Goal: Task Accomplishment & Management: Complete application form

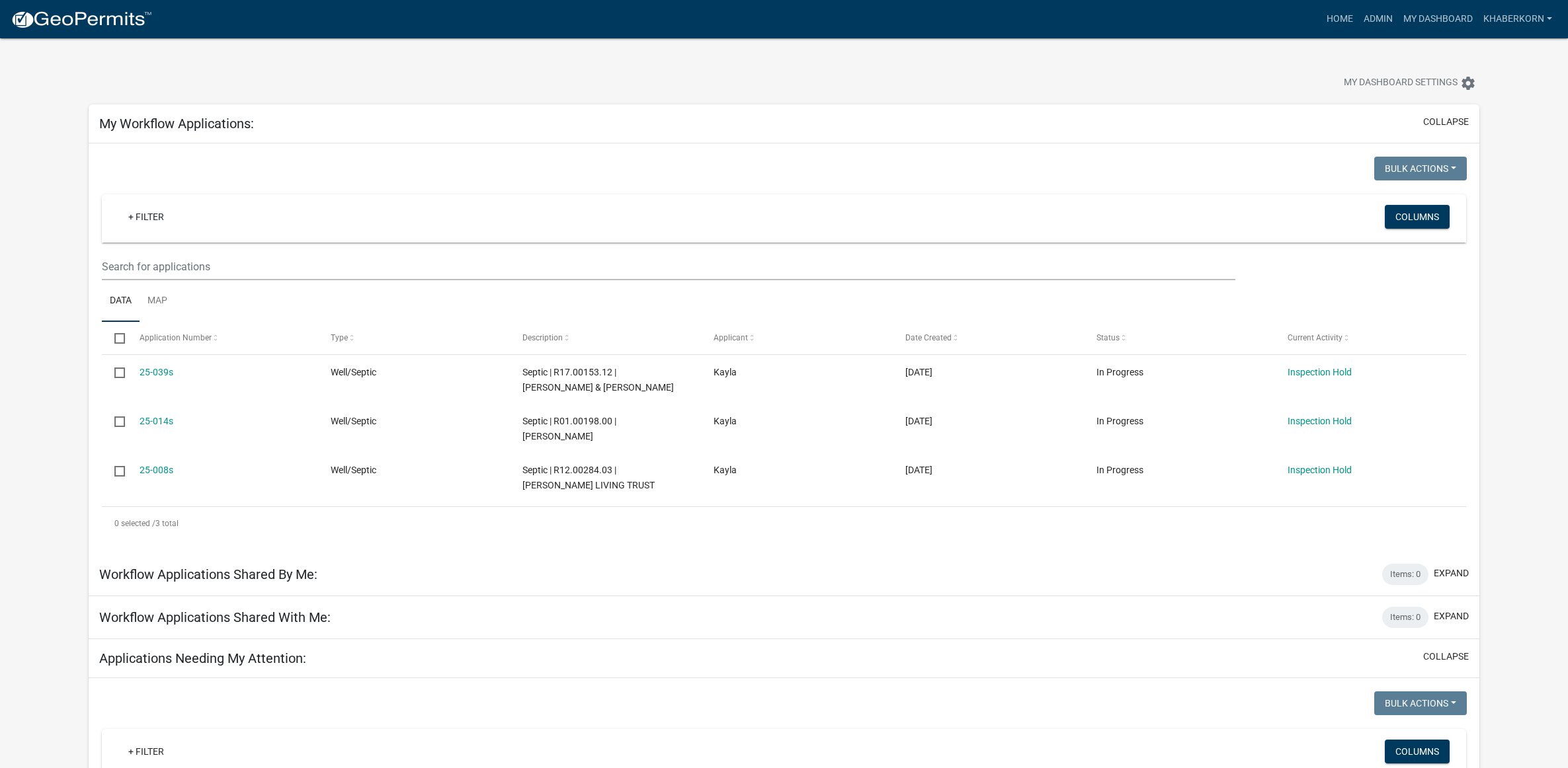
scroll to position [1361, 0]
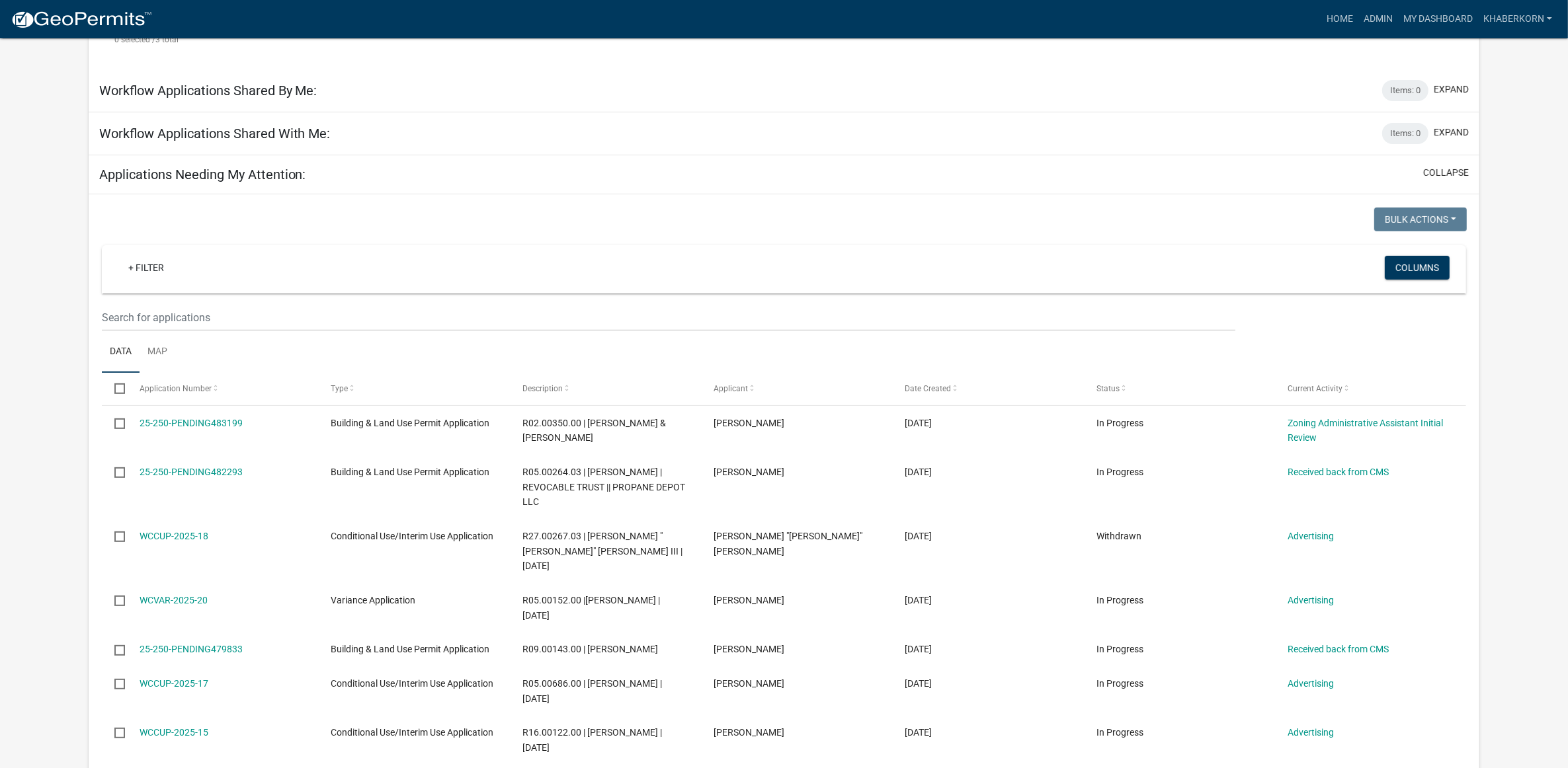
scroll to position [496, 0]
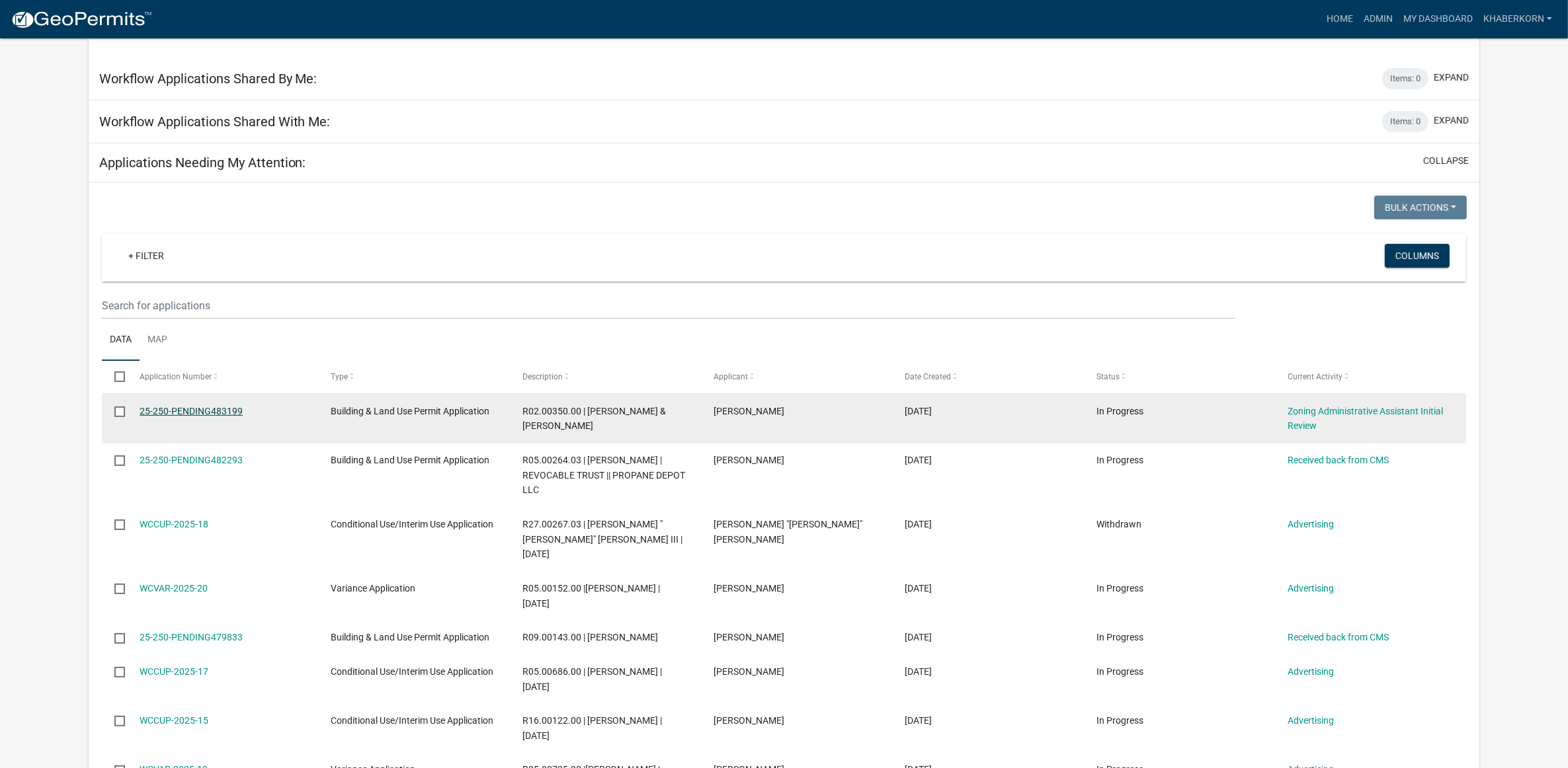
click at [168, 411] on link "25-250-PENDING483199" at bounding box center [191, 411] width 103 height 11
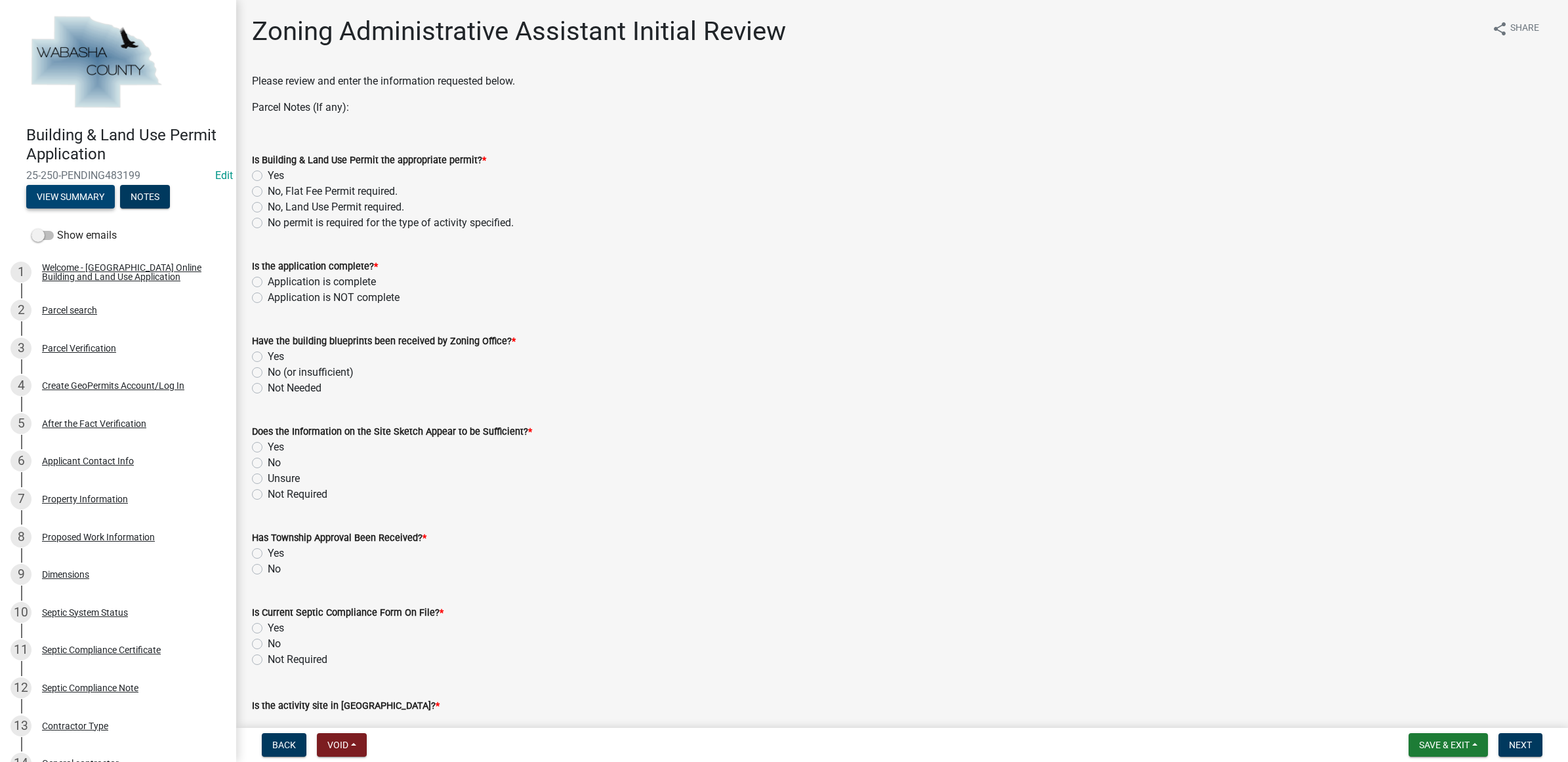
click at [62, 197] on button "View Summary" at bounding box center [70, 197] width 88 height 23
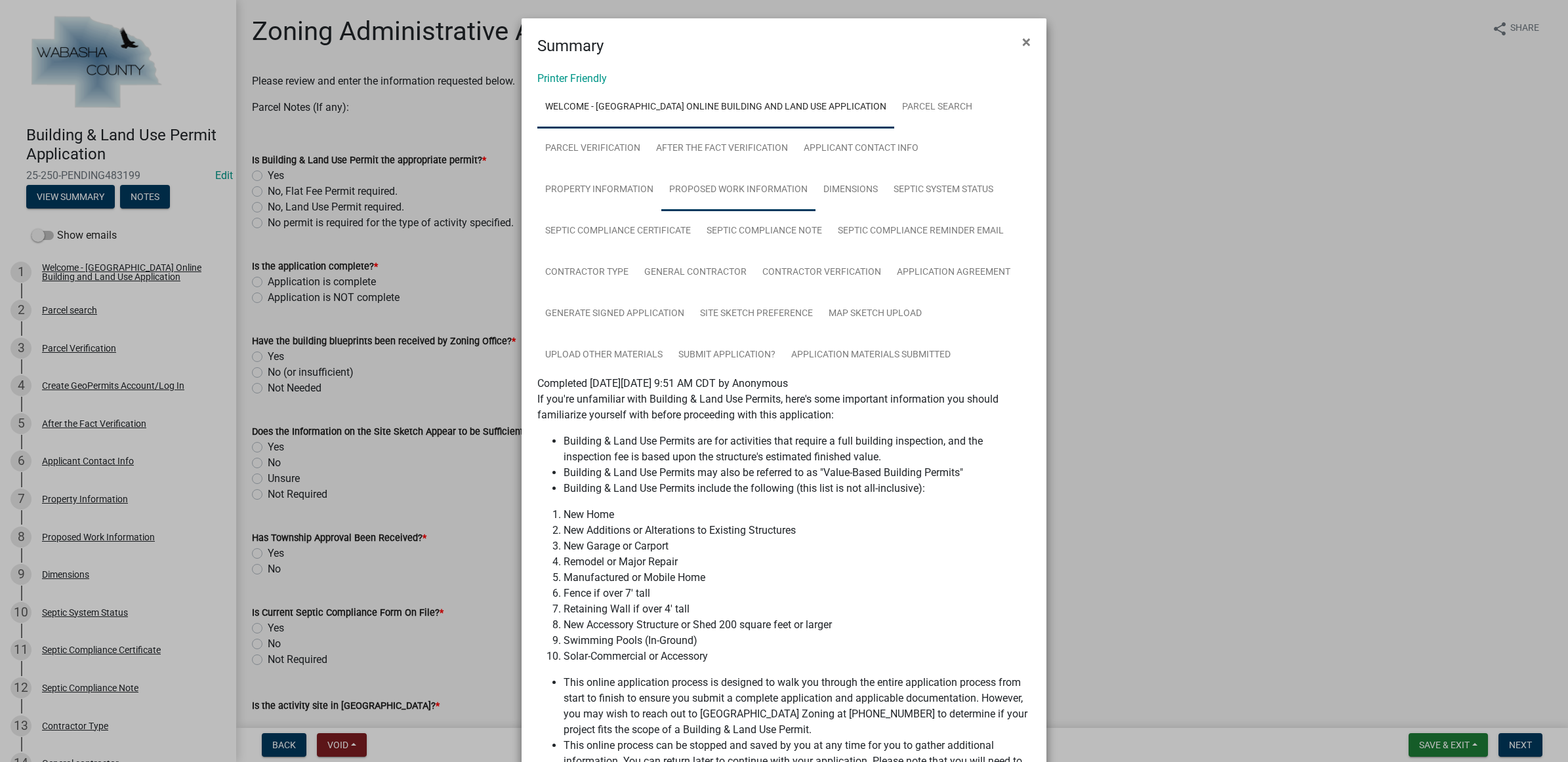
click at [749, 184] on link "Proposed Work Information" at bounding box center [739, 190] width 154 height 42
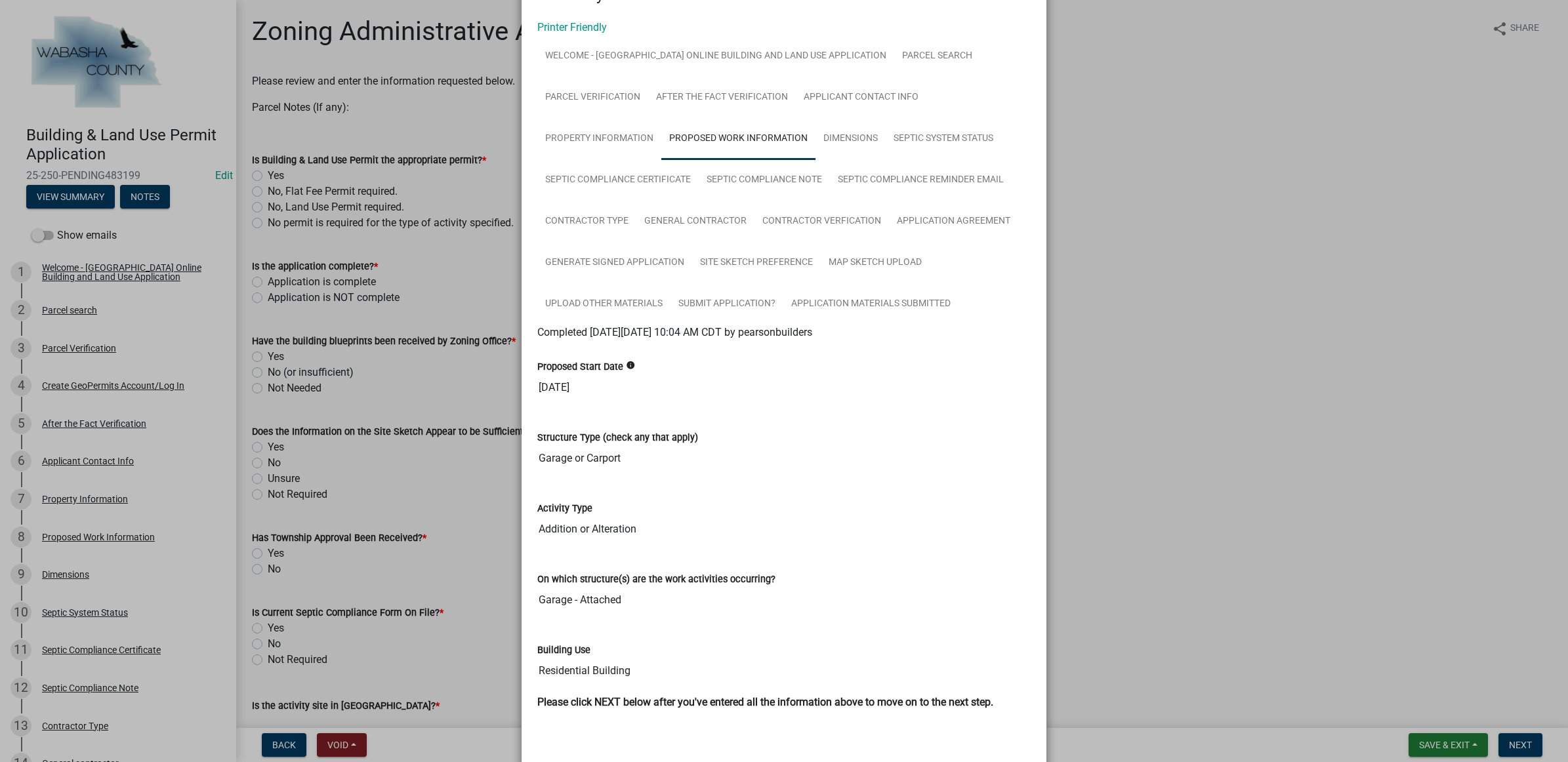
scroll to position [107, 0]
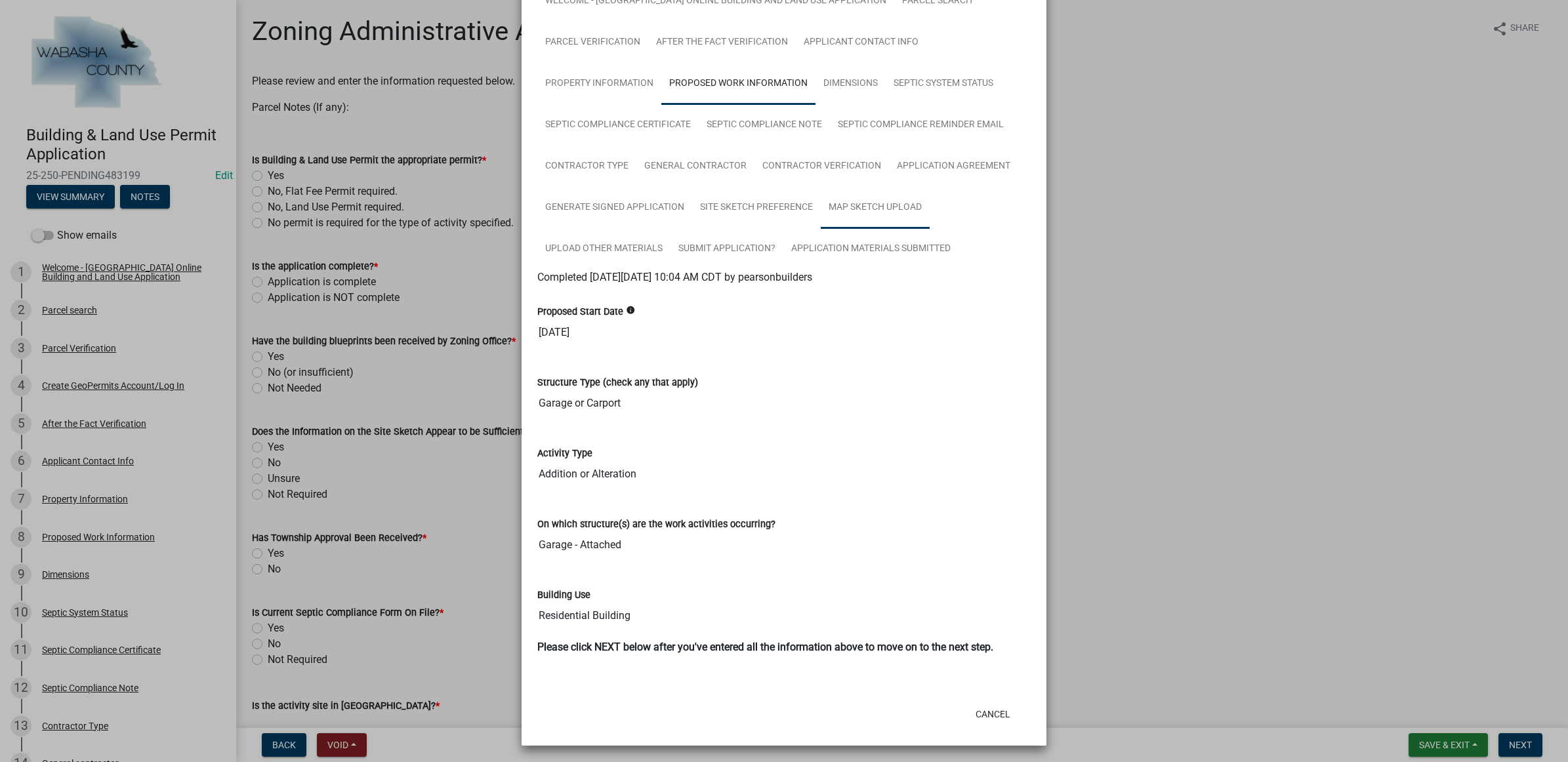
click at [846, 196] on link "Map Sketch Upload" at bounding box center [875, 208] width 109 height 42
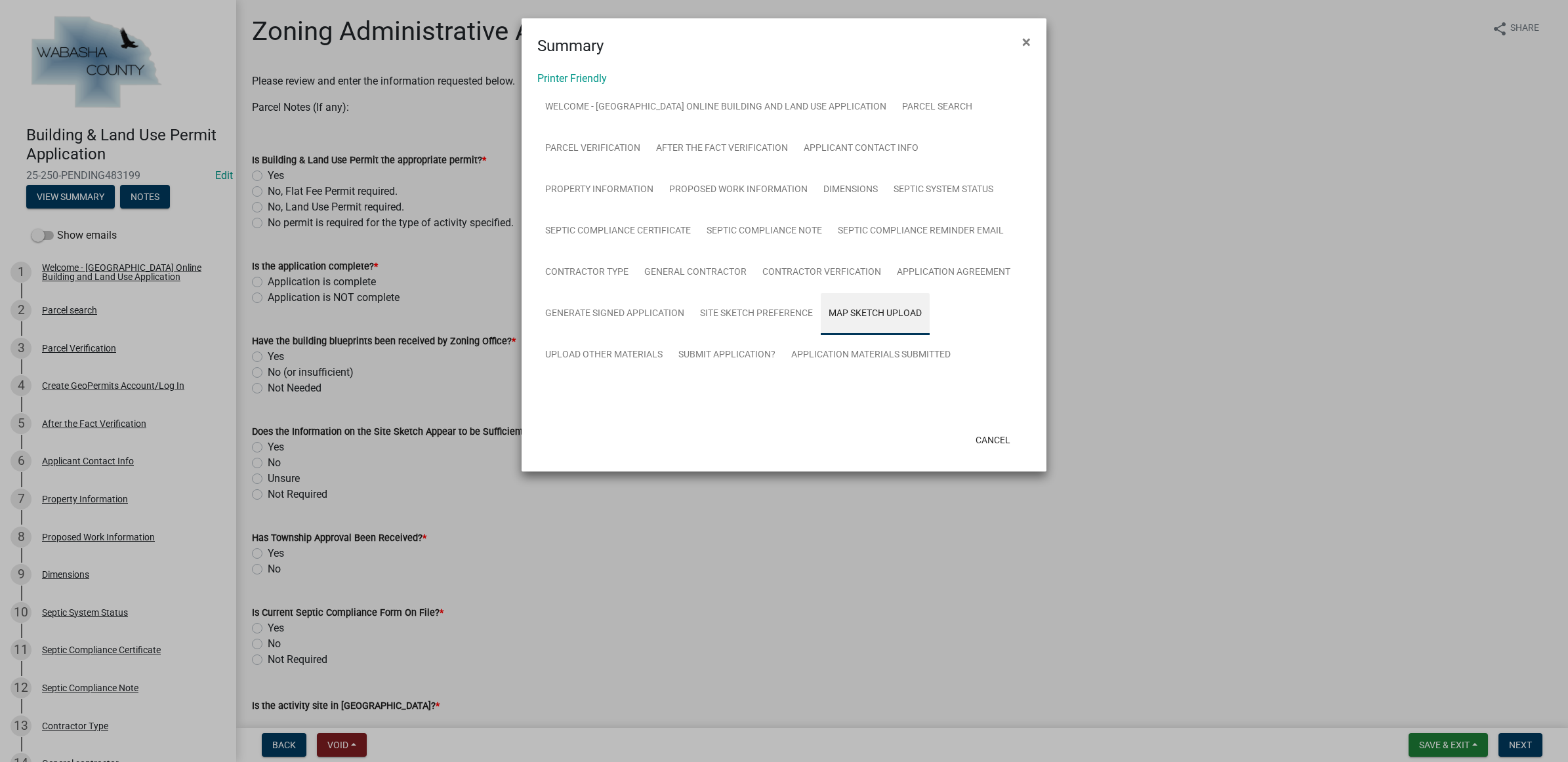
scroll to position [0, 0]
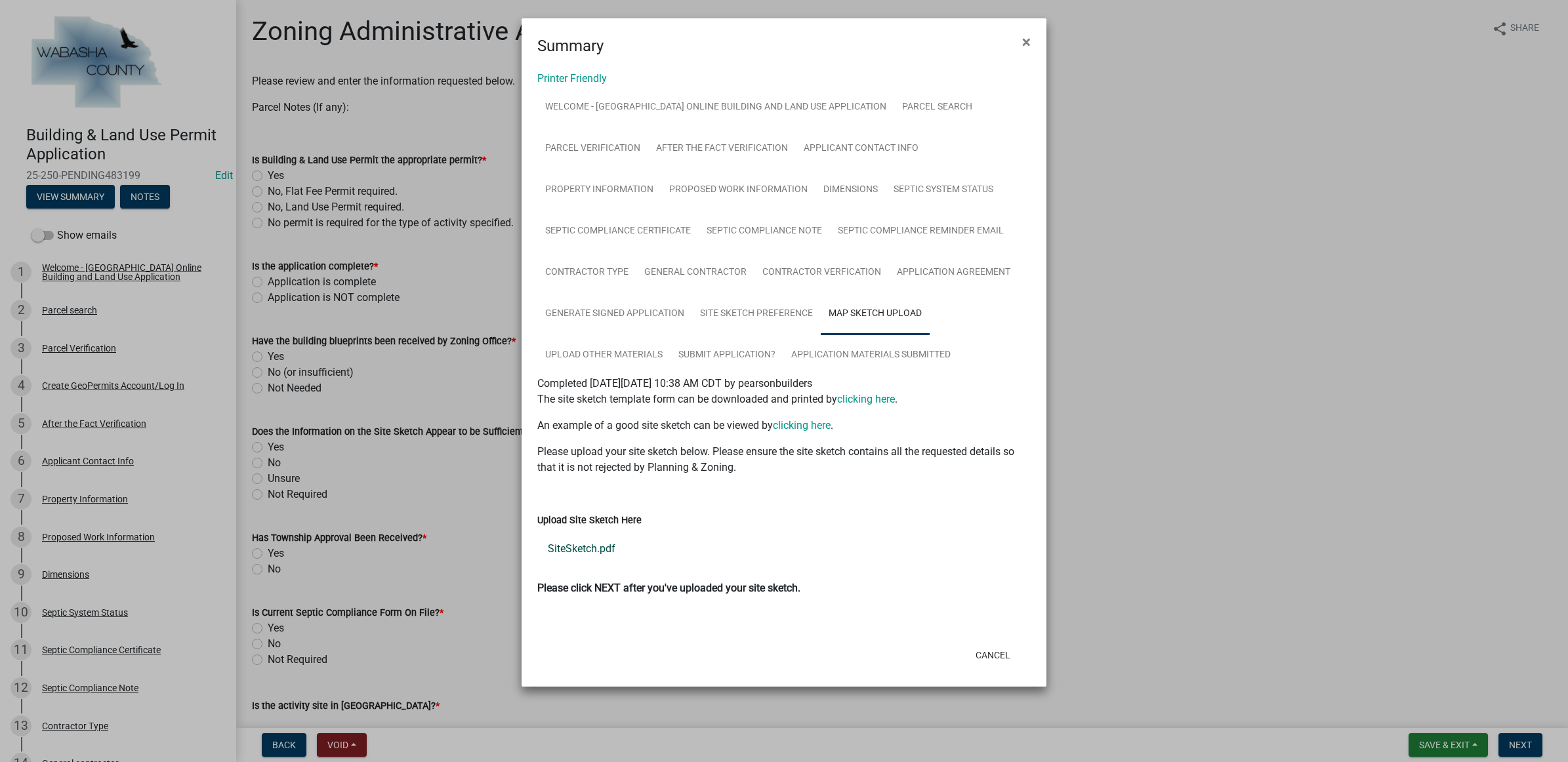
click at [581, 543] on link "SiteSketch.pdf" at bounding box center [784, 549] width 494 height 32
click at [643, 345] on link "Upload Other Materials" at bounding box center [604, 356] width 133 height 42
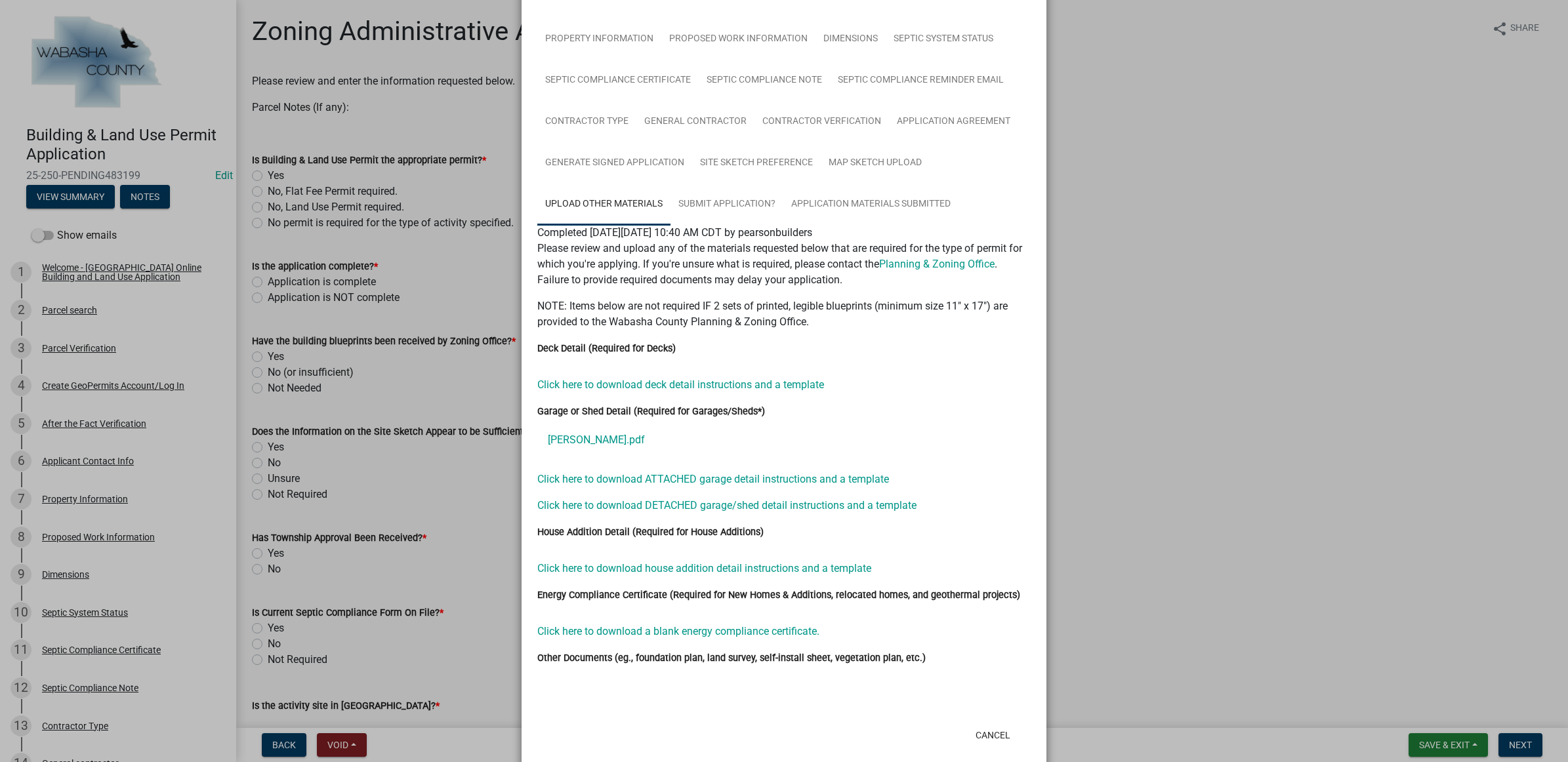
scroll to position [164, 0]
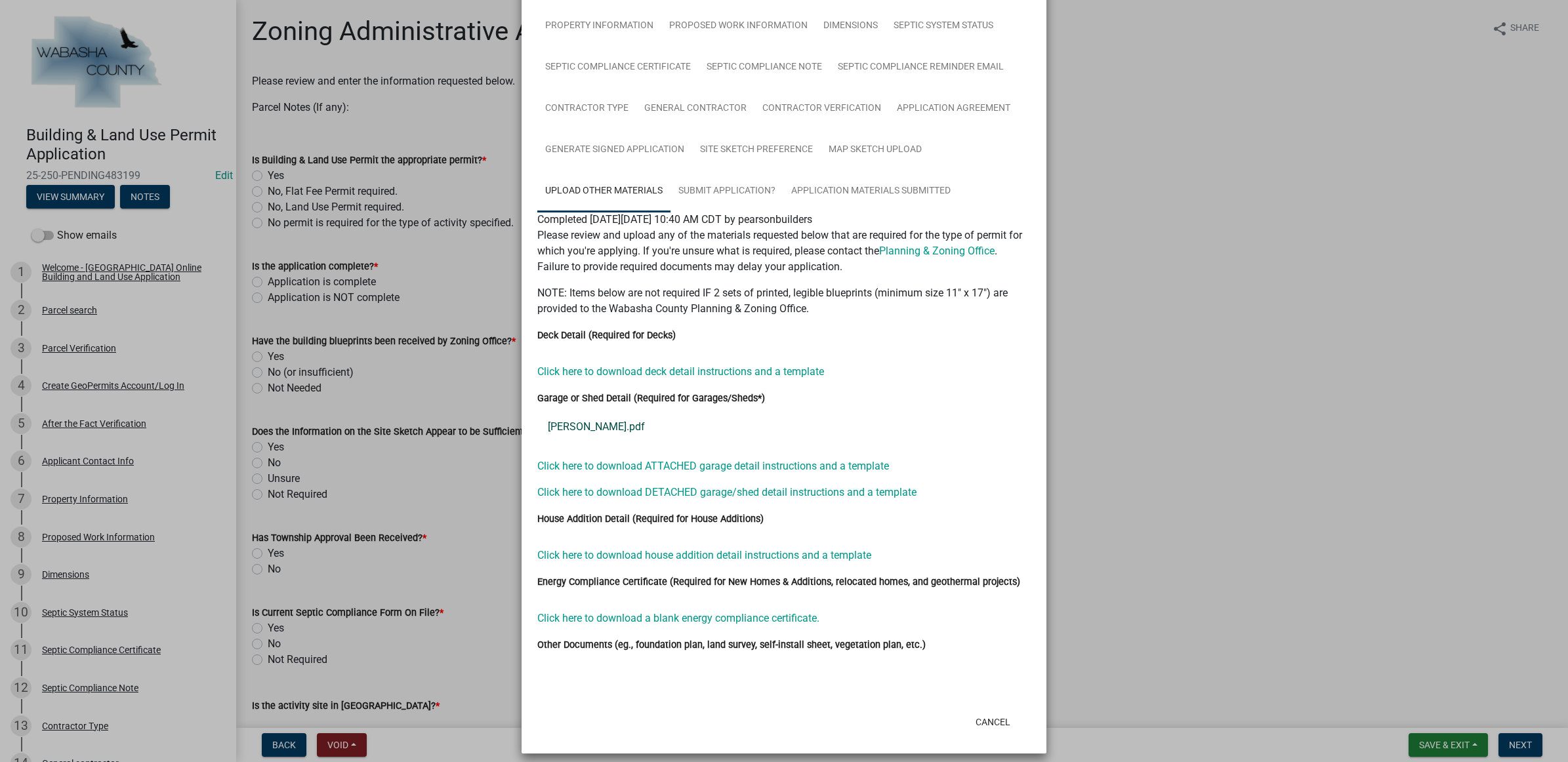
click at [578, 428] on link "Zabel.pdf" at bounding box center [784, 427] width 494 height 32
click at [584, 426] on link "Zabel.pdf" at bounding box center [784, 427] width 494 height 32
click at [988, 711] on button "Cancel" at bounding box center [993, 722] width 56 height 23
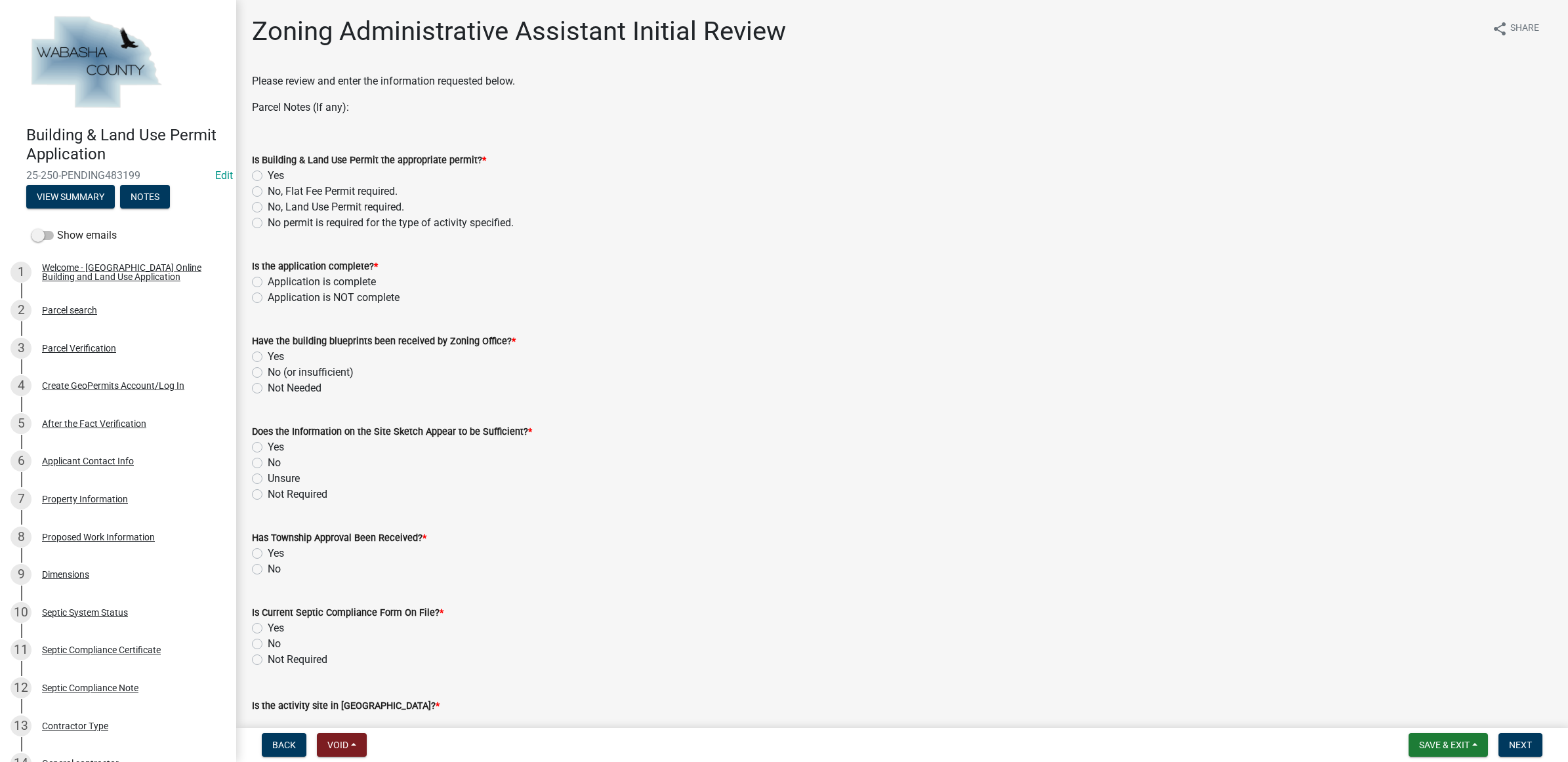
click at [262, 175] on div "Yes" at bounding box center [902, 175] width 1300 height 16
click at [268, 175] on label "Yes" at bounding box center [276, 175] width 17 height 16
click at [268, 175] on input "Yes" at bounding box center [271, 172] width 8 height 8
radio input "true"
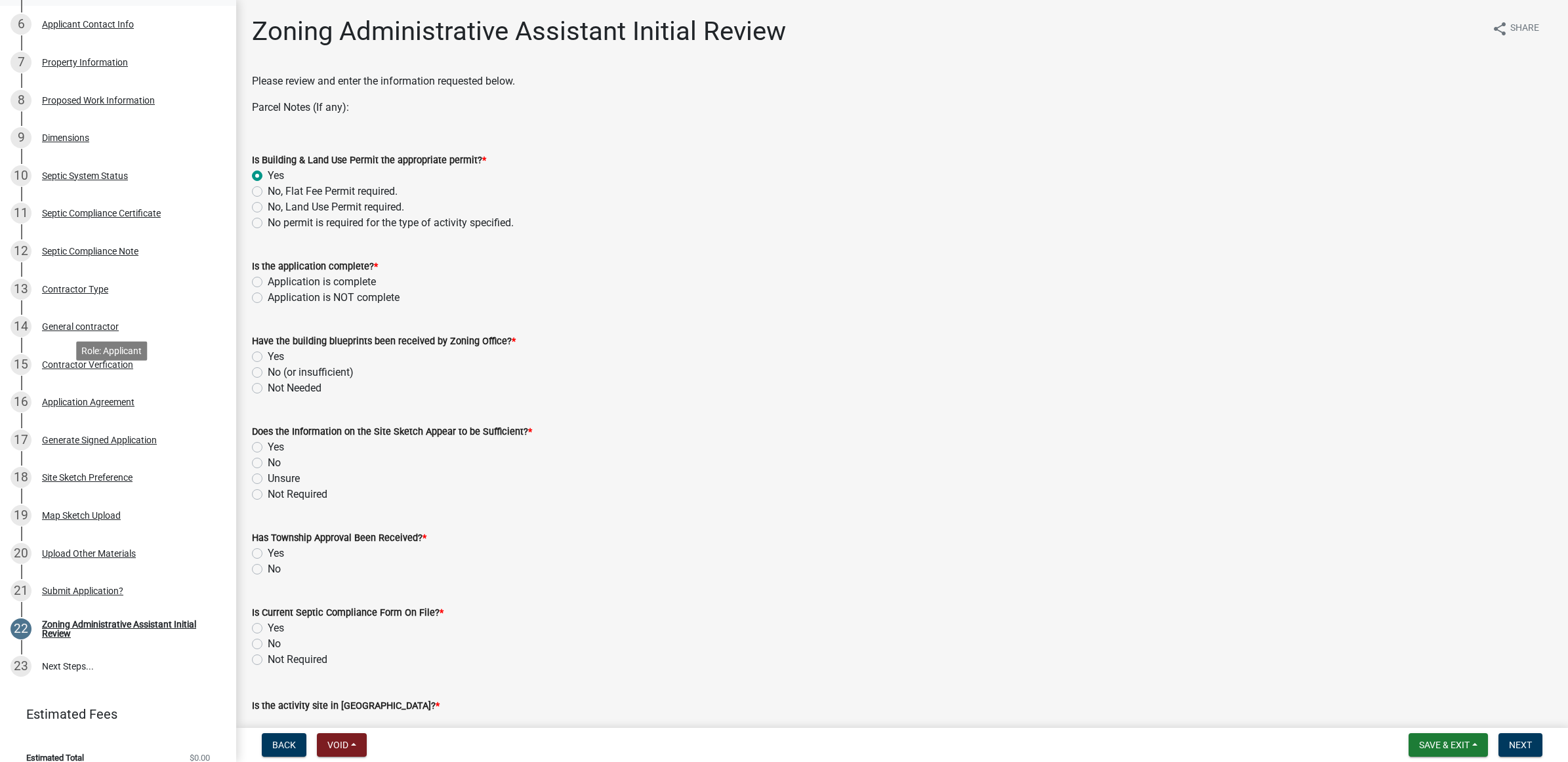
scroll to position [451, 0]
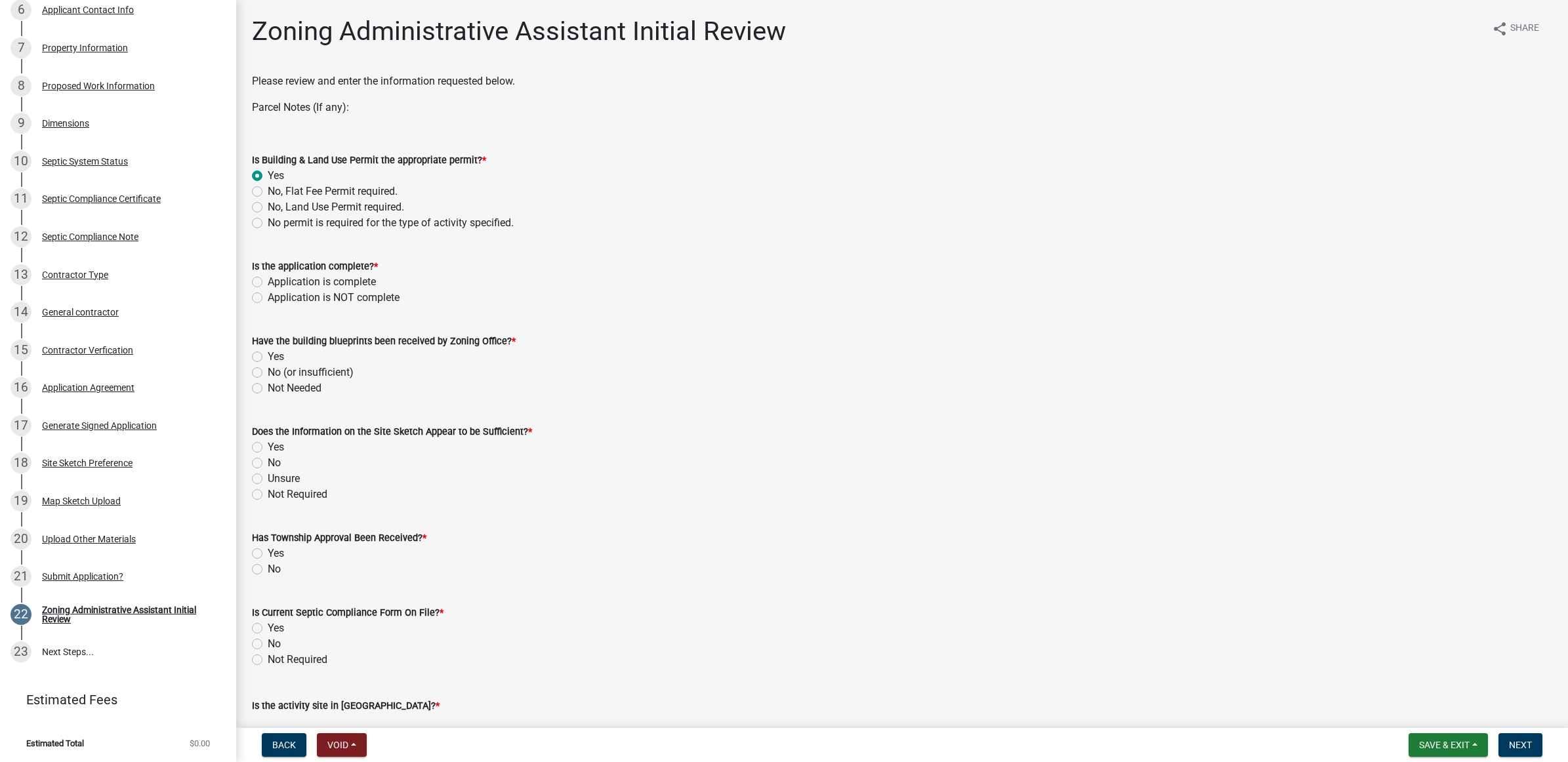
click at [306, 277] on label "Application is complete" at bounding box center [321, 282] width 108 height 16
click at [276, 277] on input "Application is complete" at bounding box center [271, 278] width 8 height 8
radio input "true"
click at [274, 352] on label "Yes" at bounding box center [276, 357] width 17 height 16
click at [274, 352] on input "Yes" at bounding box center [271, 353] width 8 height 8
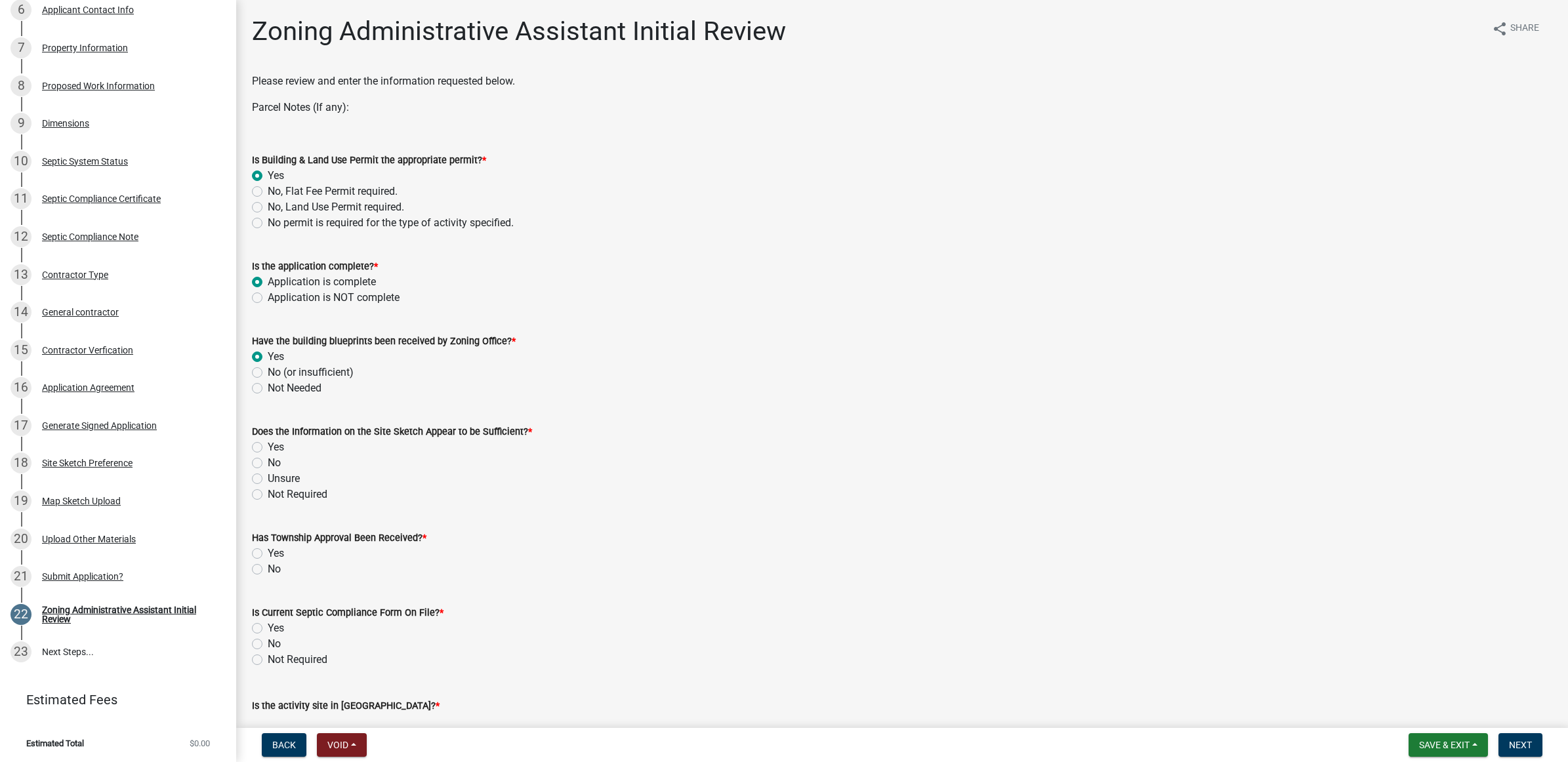
radio input "true"
click at [271, 466] on label "No" at bounding box center [274, 463] width 13 height 16
click at [271, 463] on input "No" at bounding box center [271, 459] width 8 height 8
radio input "true"
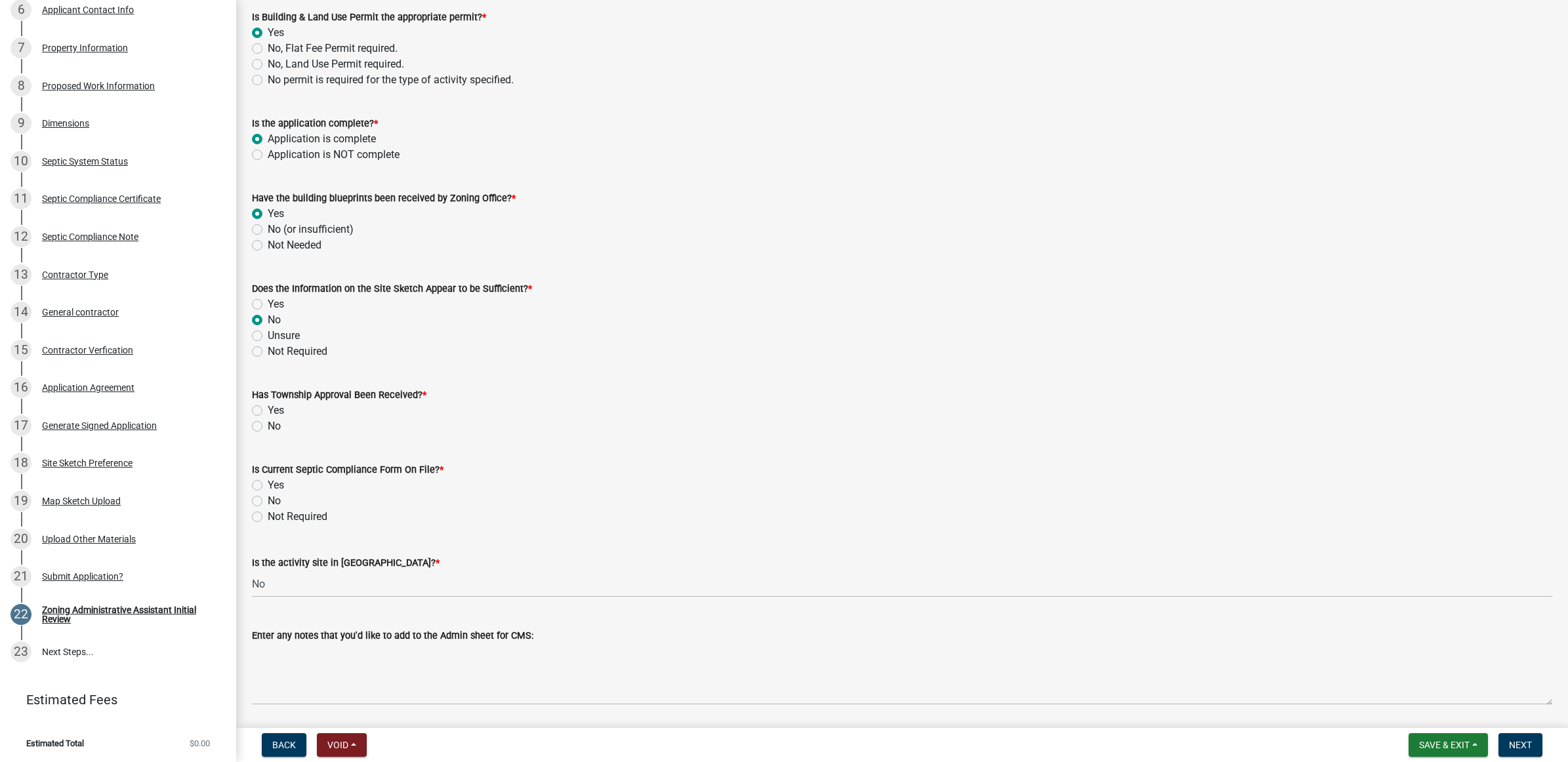
scroll to position [164, 0]
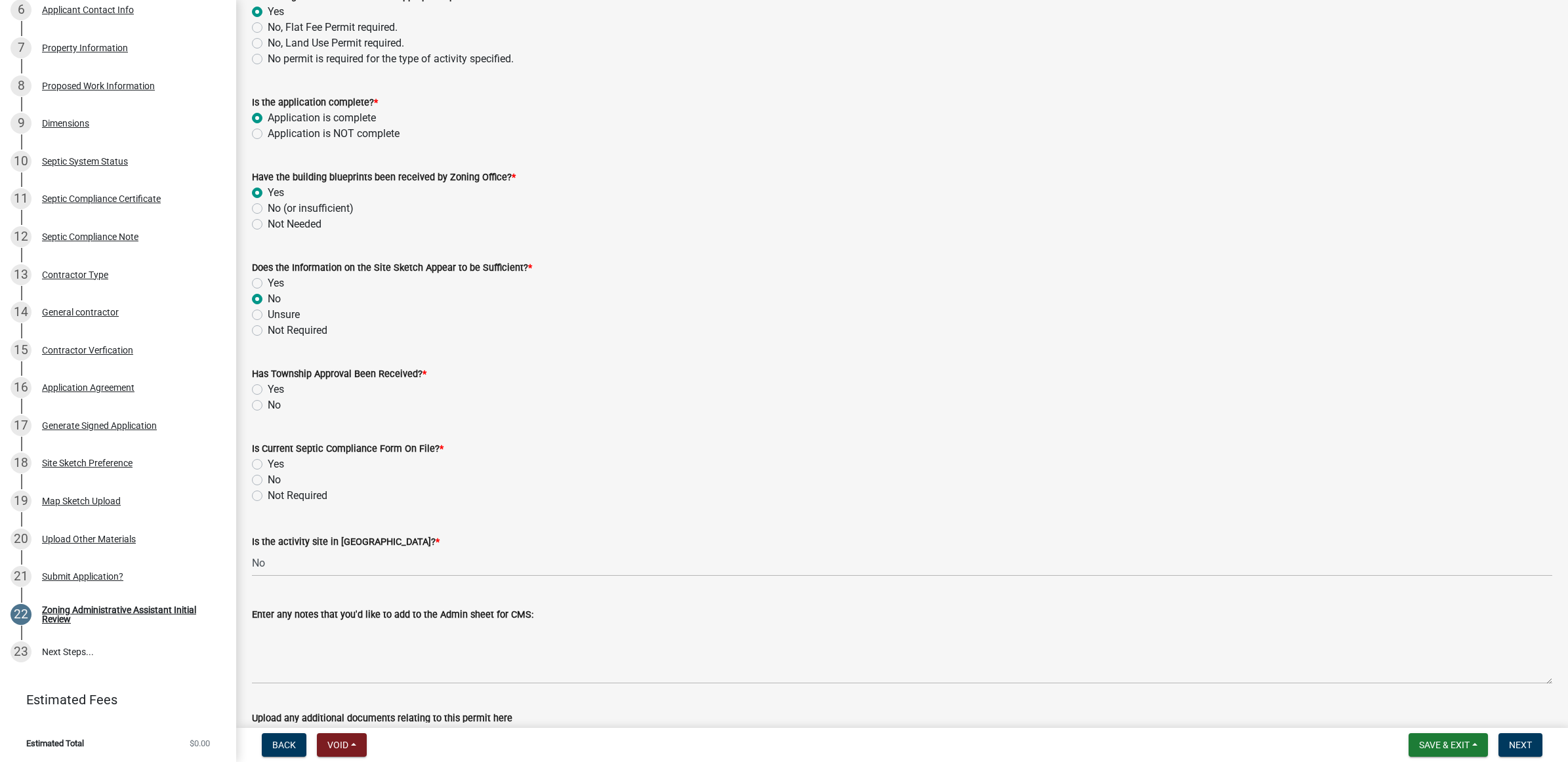
click at [268, 407] on label "No" at bounding box center [274, 405] width 13 height 16
click at [268, 406] on input "No" at bounding box center [271, 401] width 8 height 8
radio input "true"
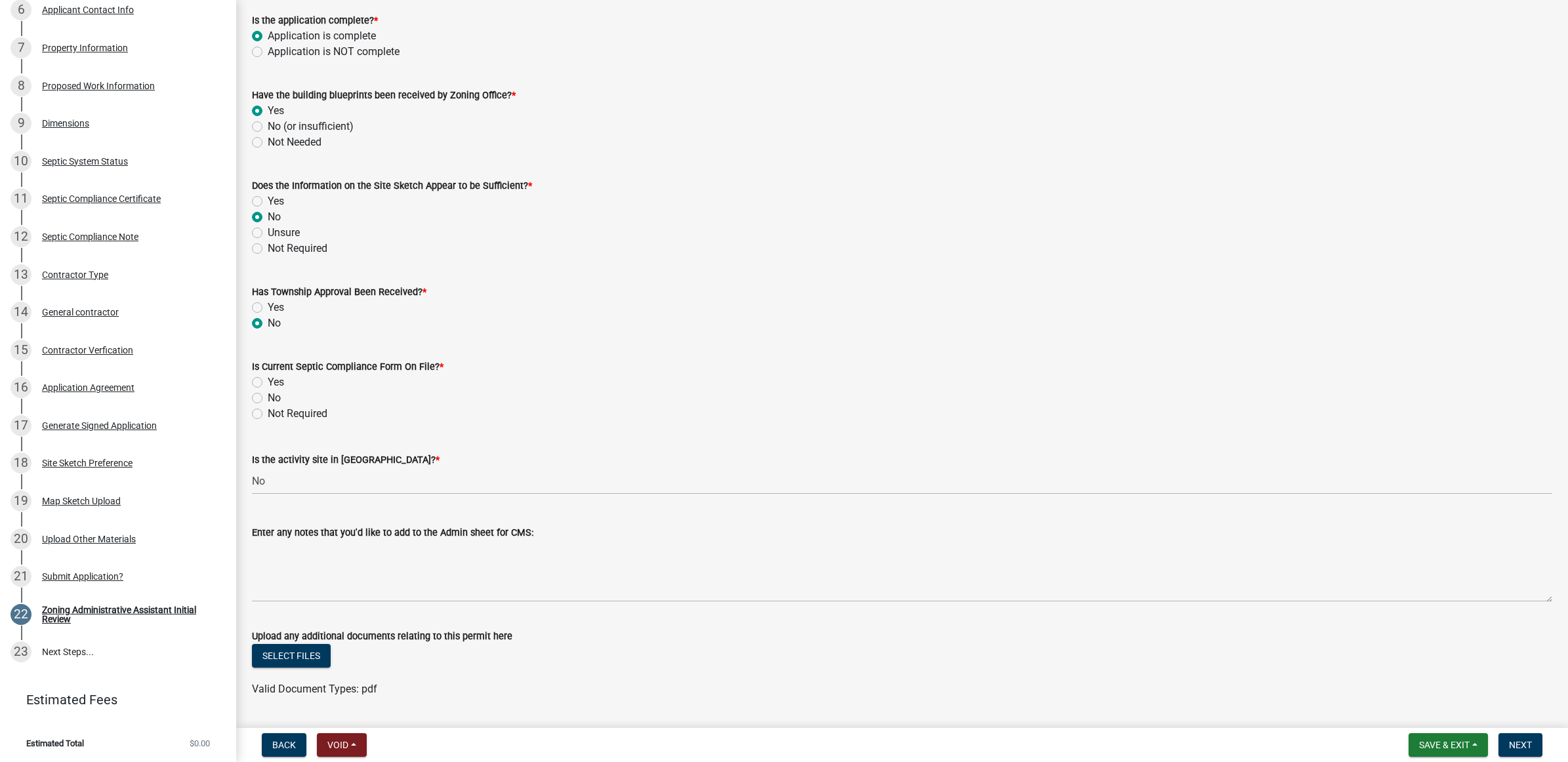
click at [285, 410] on label "Not Required" at bounding box center [297, 414] width 60 height 16
click at [276, 410] on input "Not Required" at bounding box center [271, 410] width 8 height 8
radio input "true"
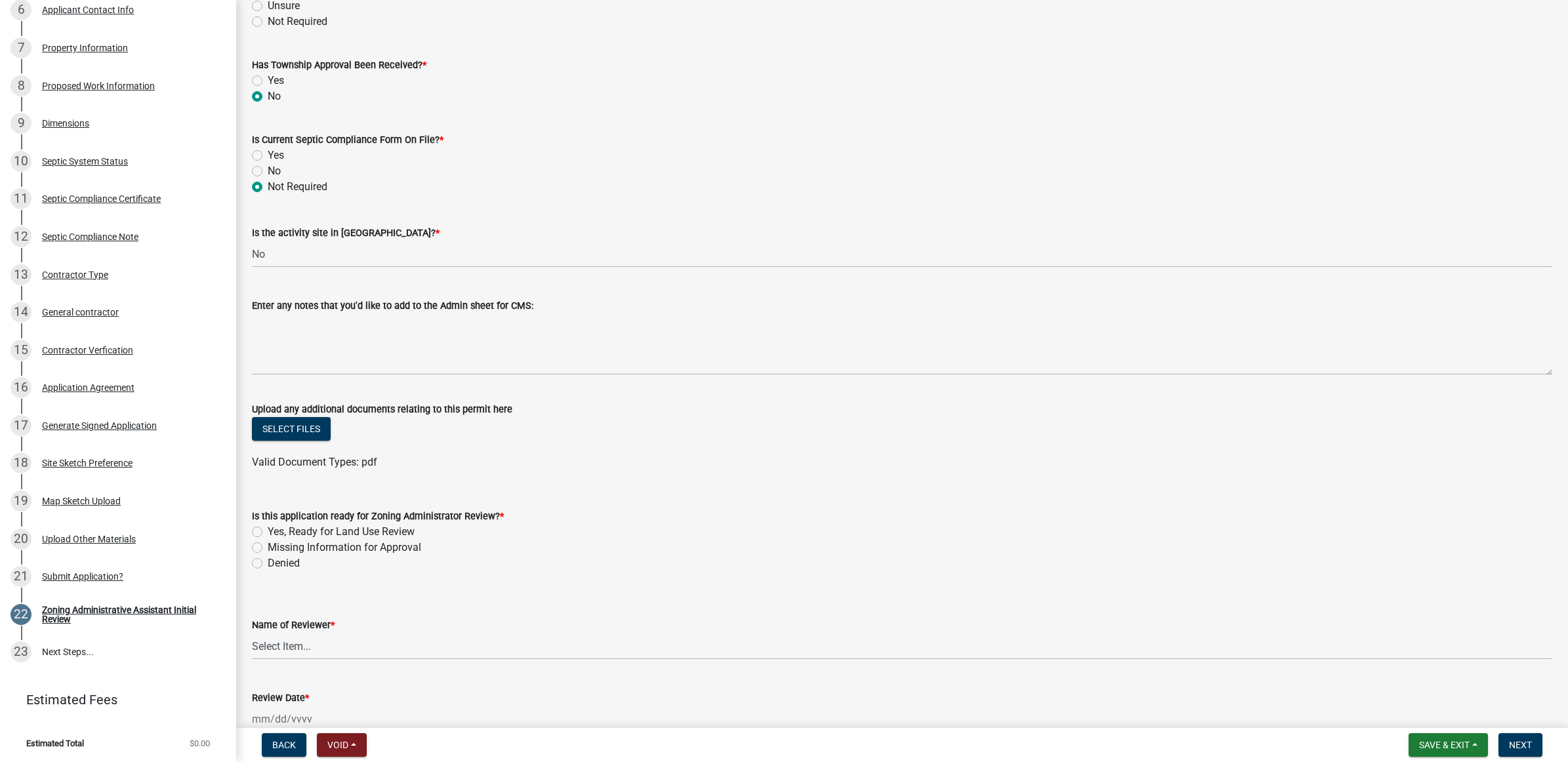
scroll to position [492, 0]
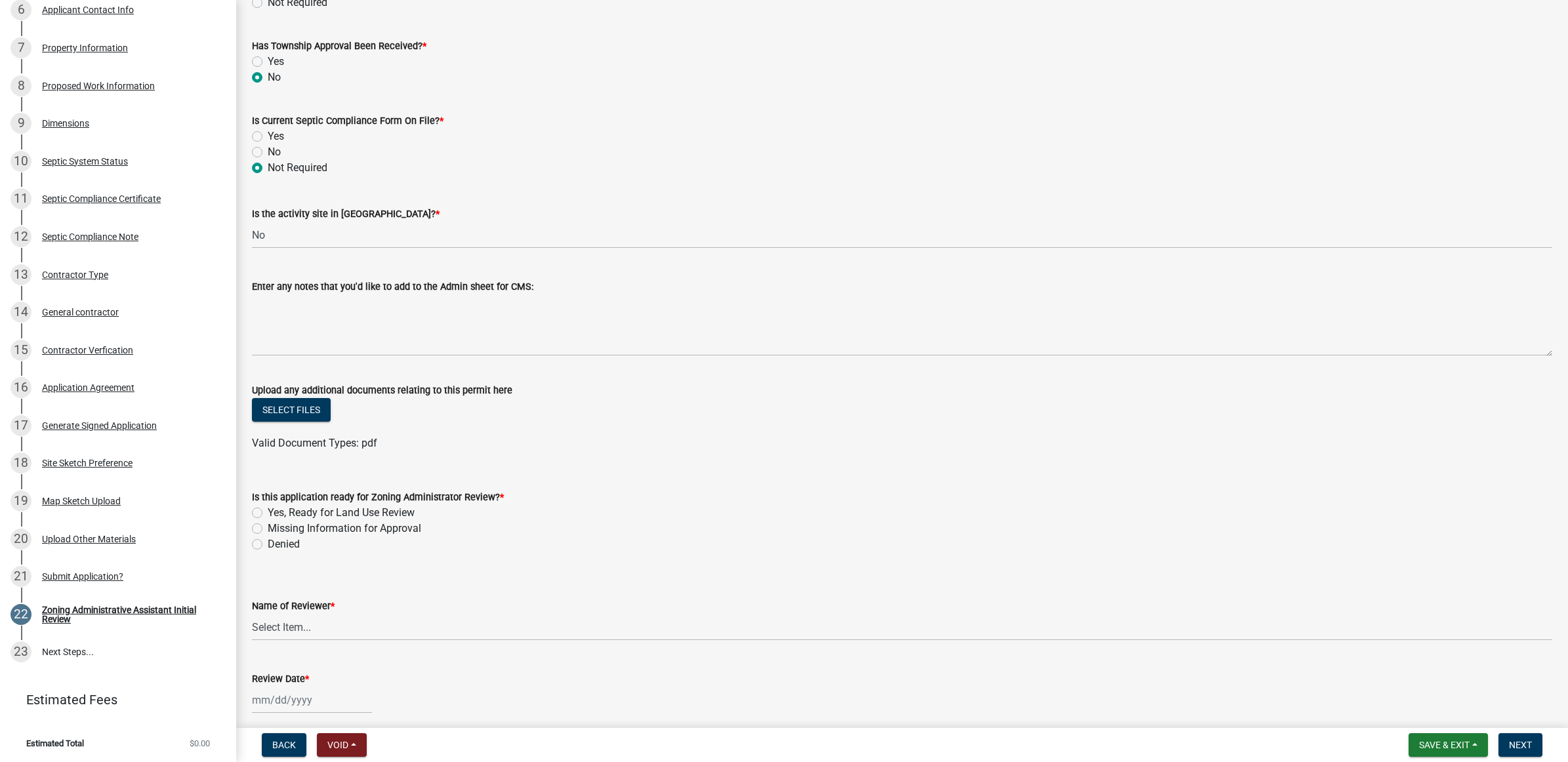
click at [280, 548] on label "Denied" at bounding box center [284, 544] width 33 height 16
click at [276, 545] on input "Denied" at bounding box center [271, 541] width 8 height 8
radio input "true"
click at [284, 634] on select "Select Item... Shari Bartlett Kayla Haberkorn Shep Austad" at bounding box center [902, 627] width 1300 height 27
click at [252, 614] on select "Select Item... Shari Bartlett Kayla Haberkorn Shep Austad" at bounding box center [902, 627] width 1300 height 27
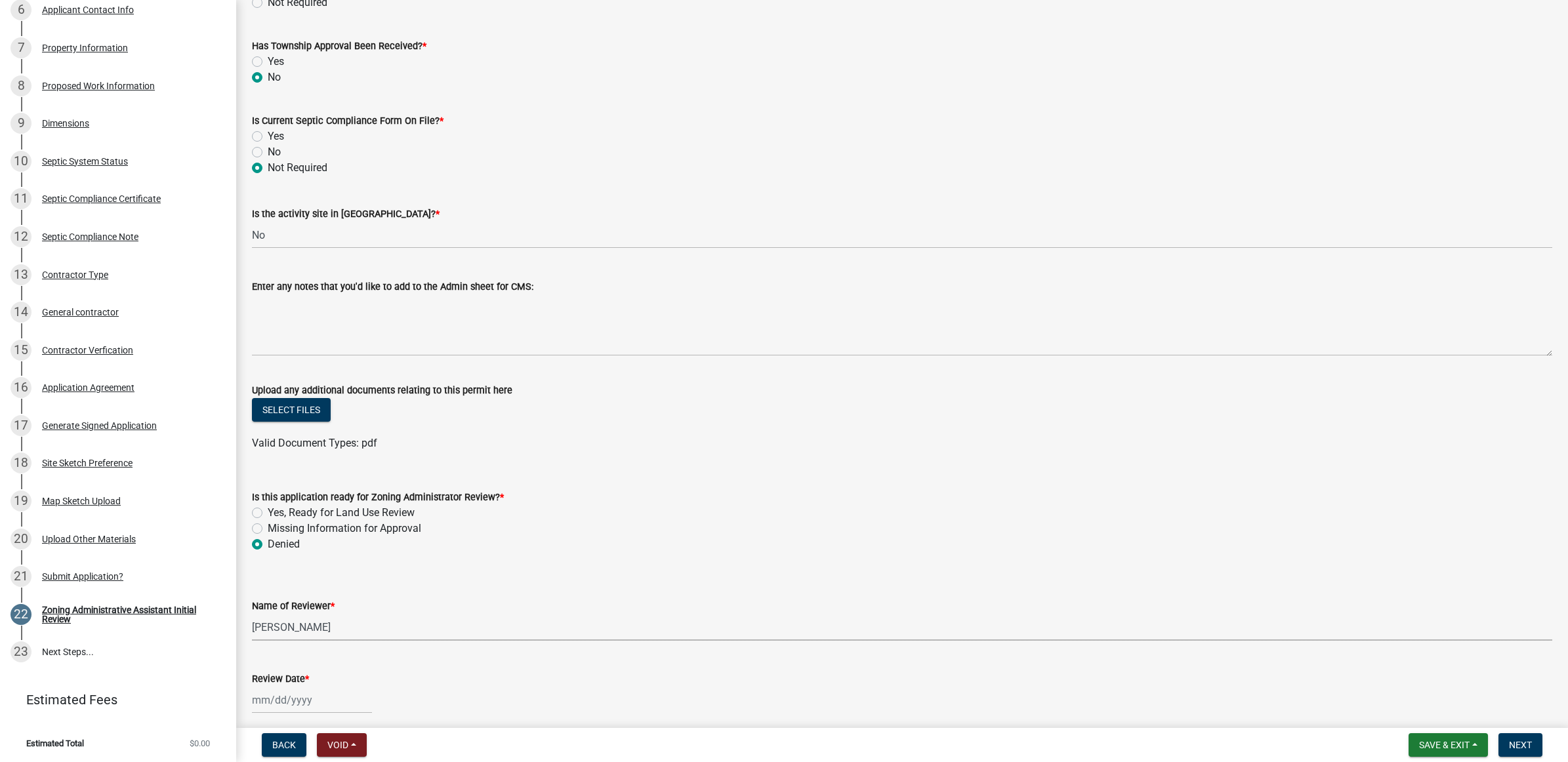
select select "754176e7-ccfa-4984-b3bb-101ad8d8d74d"
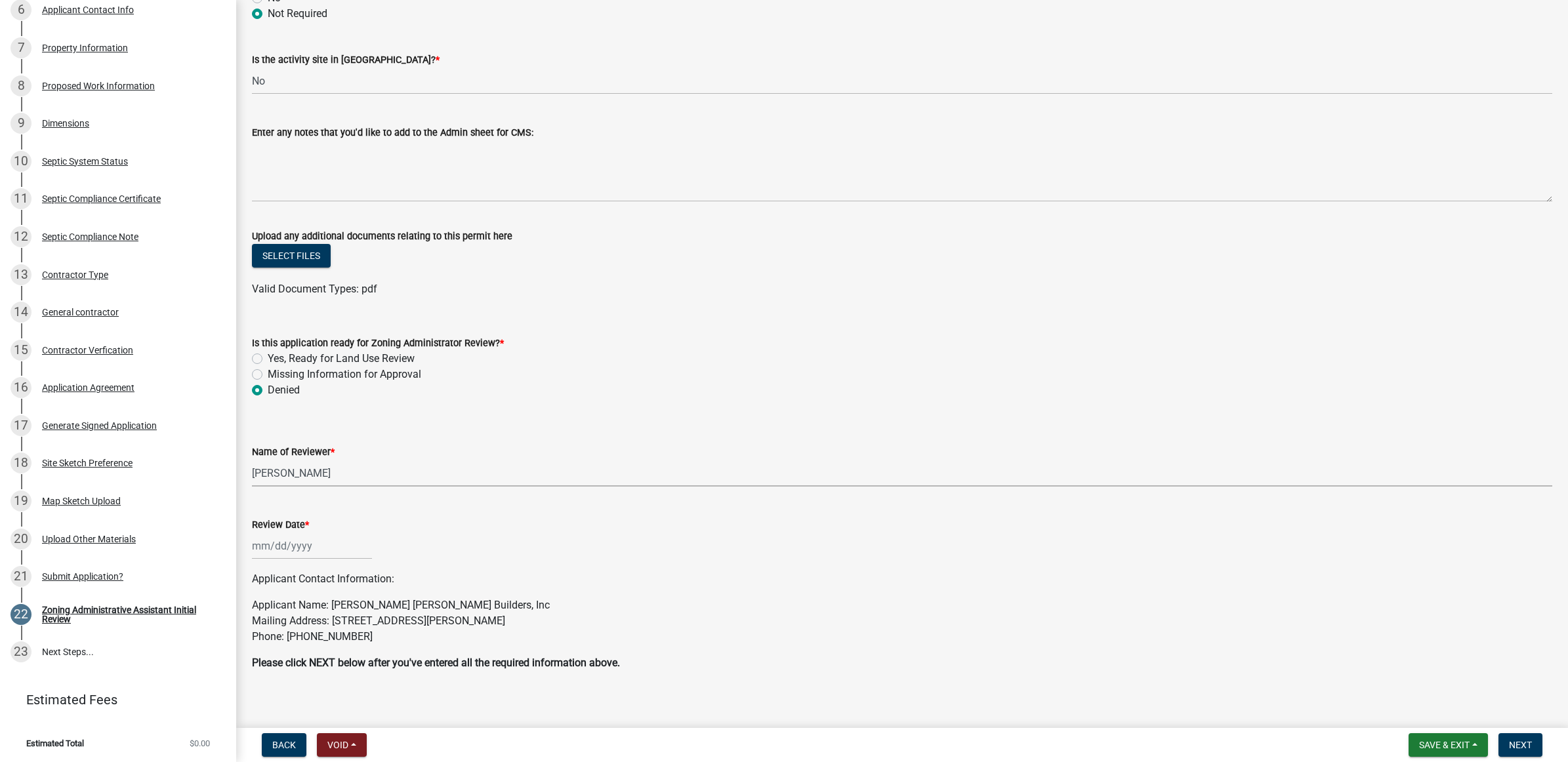
scroll to position [656, 0]
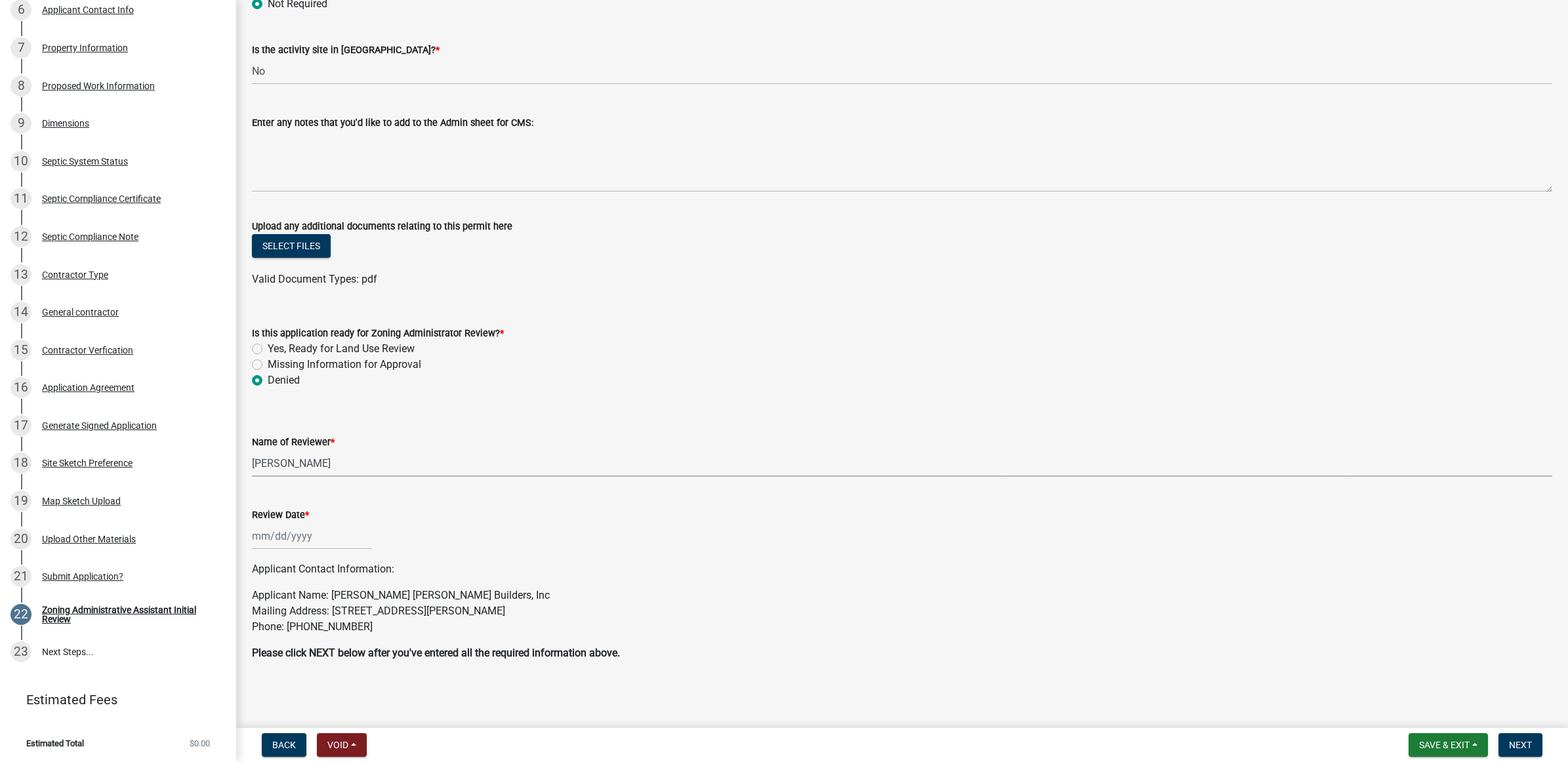
select select "9"
select select "2025"
click at [273, 533] on div "Jan Feb Mar Apr May Jun Jul Aug Sep Oct Nov Dec 2024 2025 2026 Mo Tu We Th Fr S…" at bounding box center [311, 537] width 120 height 27
click at [302, 667] on div "24" at bounding box center [307, 669] width 21 height 21
type input "09/24/2025"
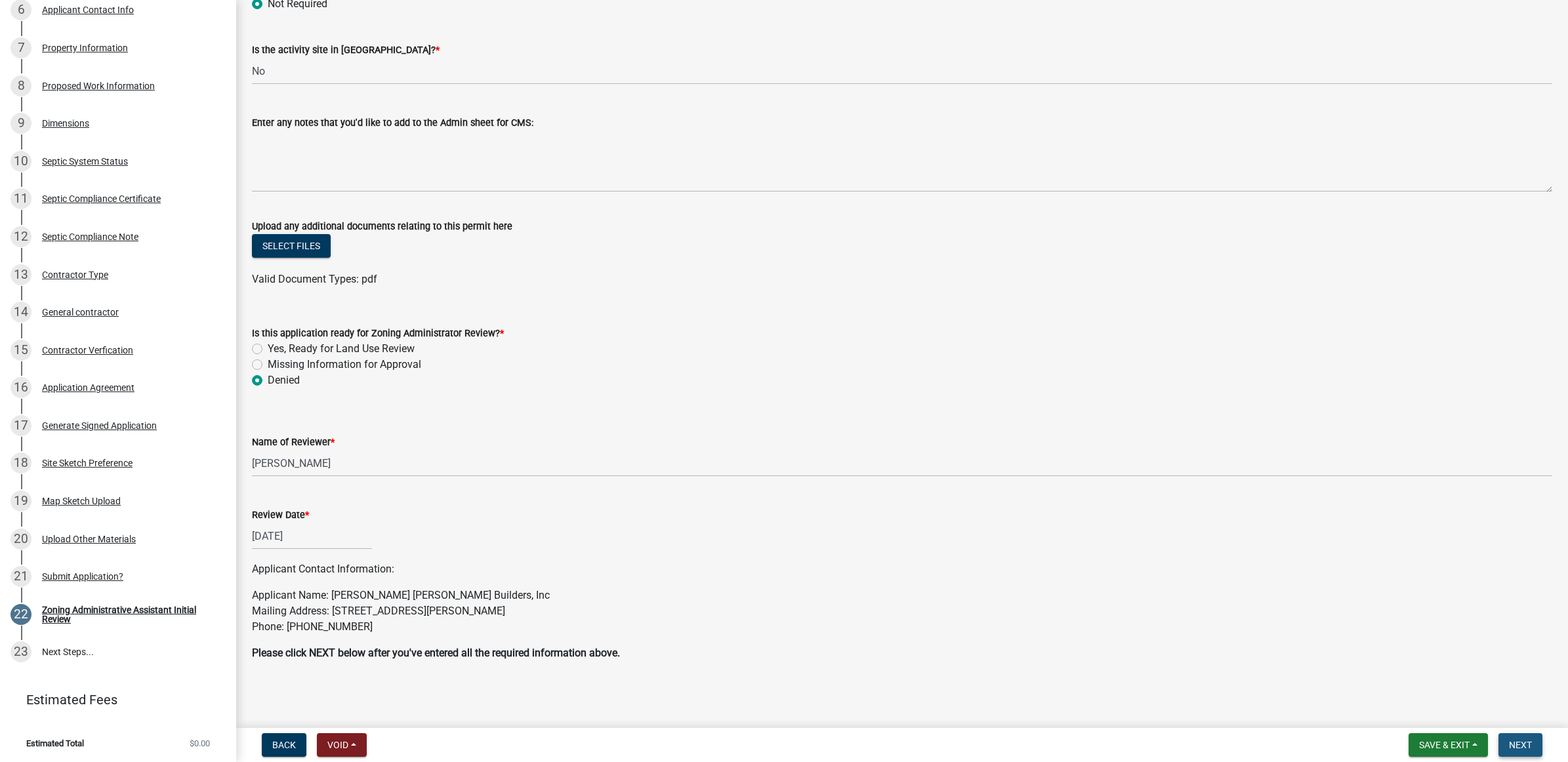
click at [1539, 736] on button "Next" at bounding box center [1520, 745] width 44 height 23
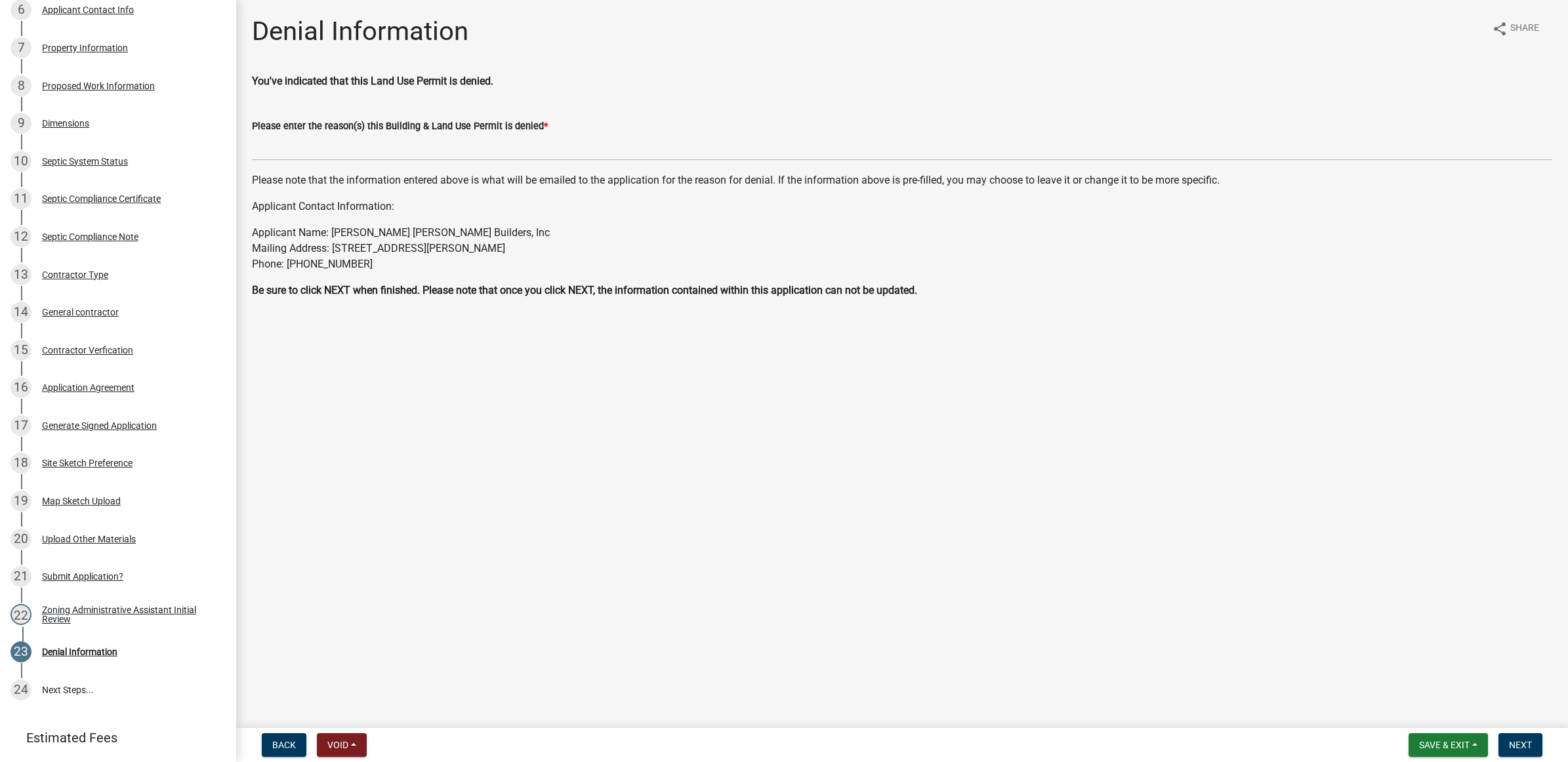
scroll to position [489, 0]
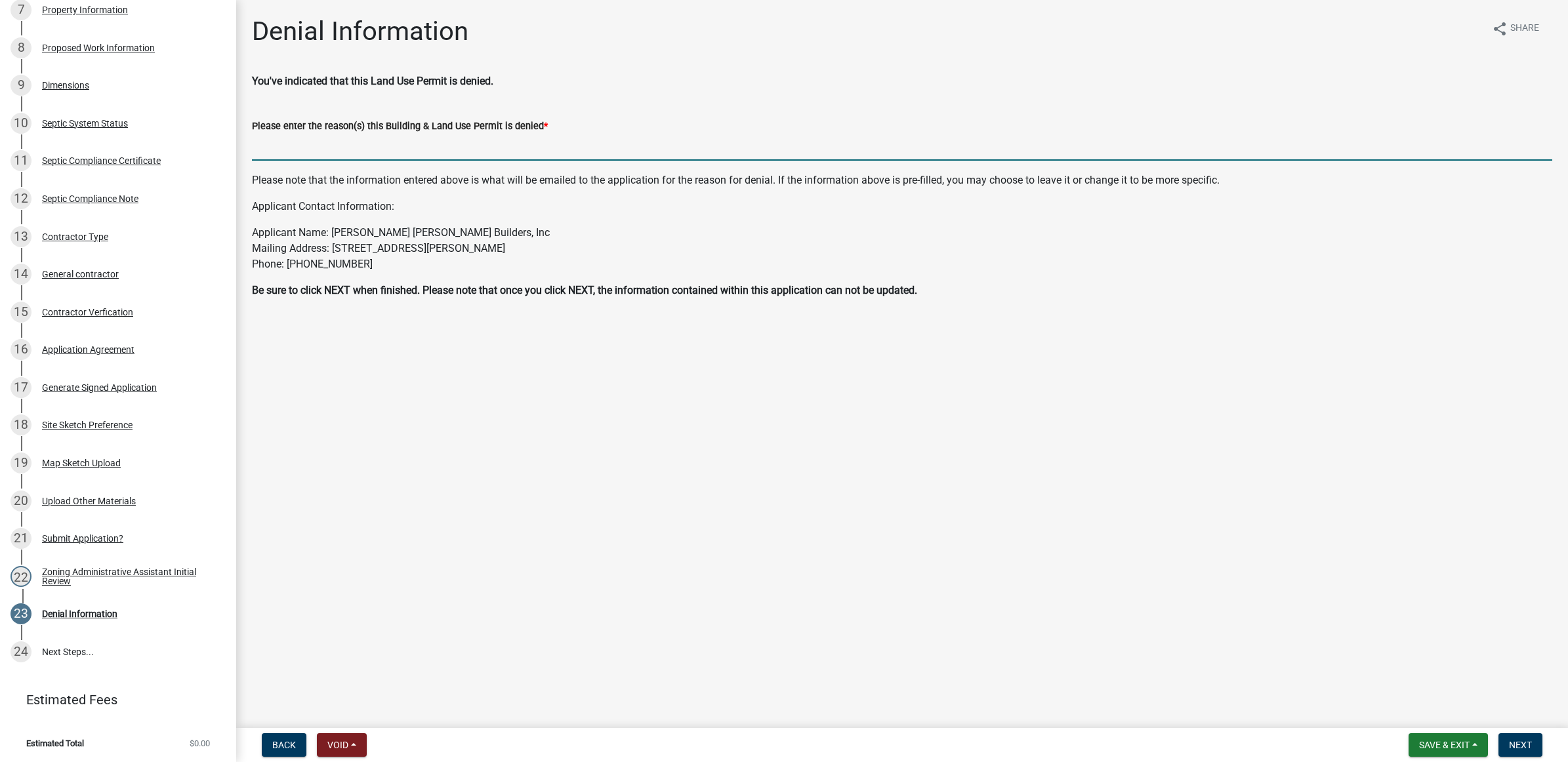
click at [370, 144] on input "Please enter the reason(s) this Building & Land Use Permit is denied *" at bounding box center [902, 147] width 1300 height 27
click at [782, 150] on input "The proposed garage addition encroaches on the 15' property line setback. Site …" at bounding box center [902, 147] width 1300 height 27
click at [851, 155] on input "The proposed garage addition encroaches on the 15' property line setback. Site …" at bounding box center [902, 147] width 1300 height 27
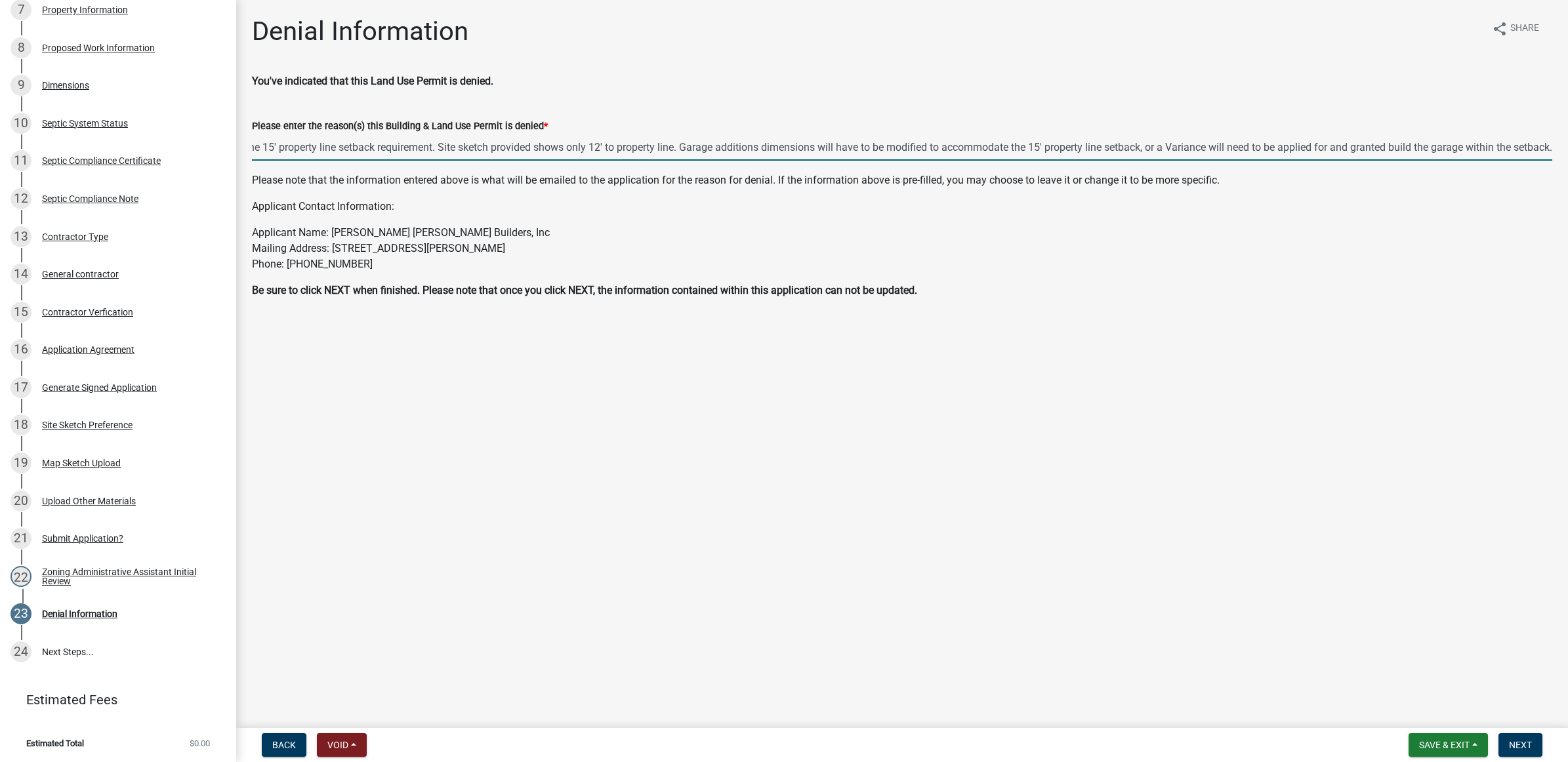
scroll to position [0, 235]
click at [1512, 144] on input "The proposed garage addition encroaches on the 15' property line setback requir…" at bounding box center [902, 147] width 1300 height 27
type input "The proposed garage addition encroaches on the 15' property line setback requir…"
click at [1525, 745] on span "Next" at bounding box center [1520, 745] width 23 height 11
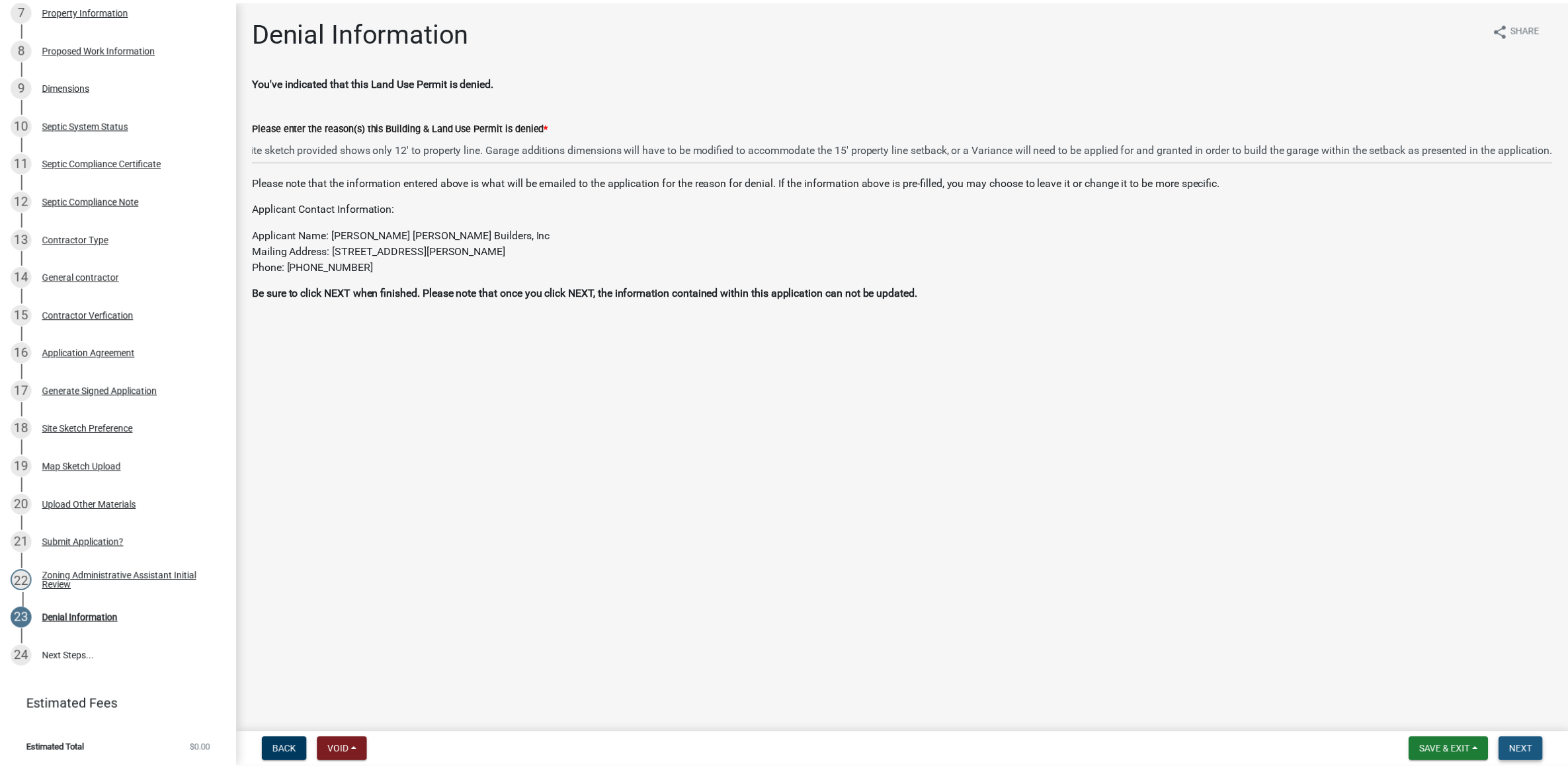
scroll to position [0, 0]
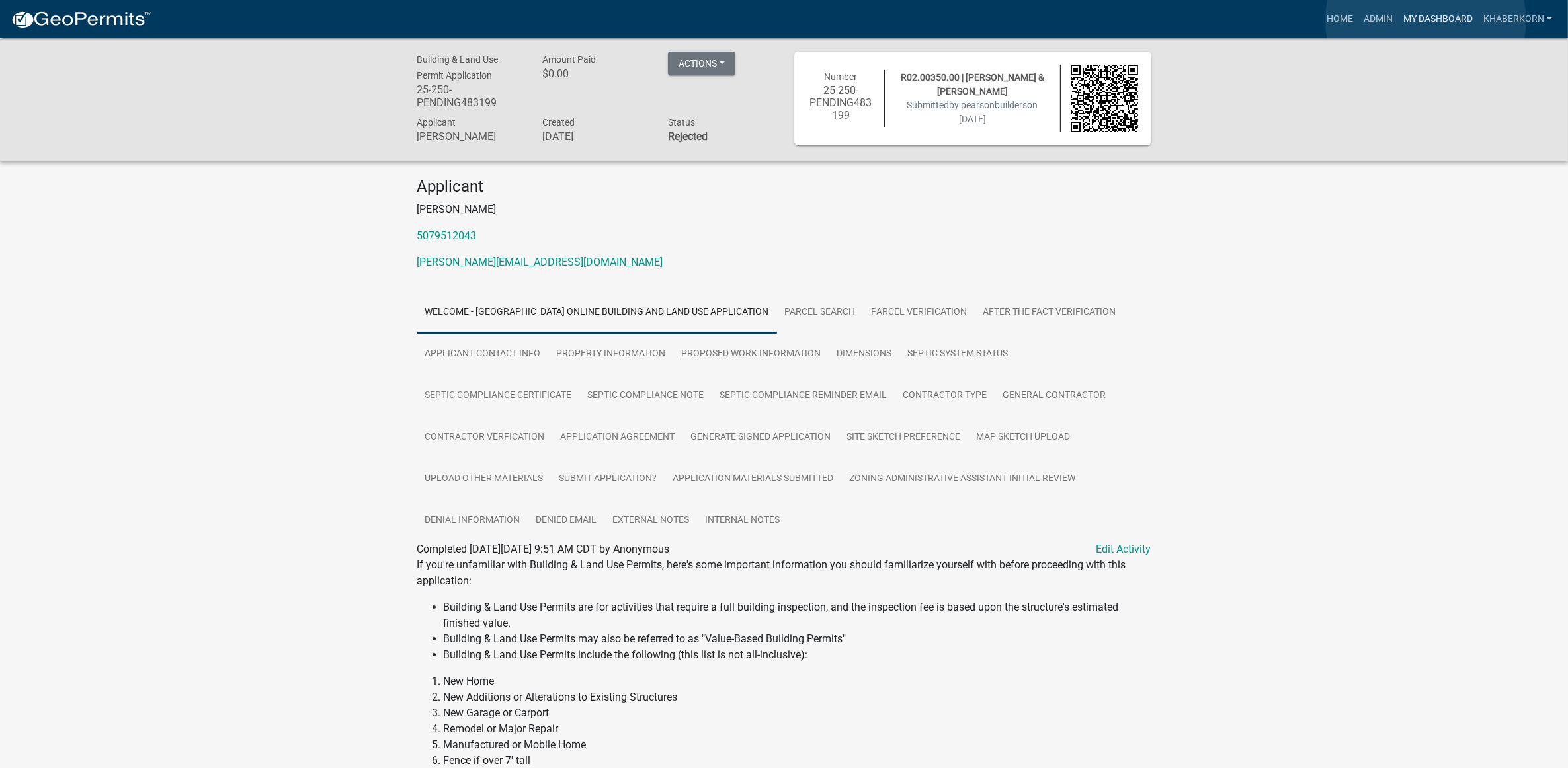
click at [1426, 21] on link "My Dashboard" at bounding box center [1438, 19] width 80 height 25
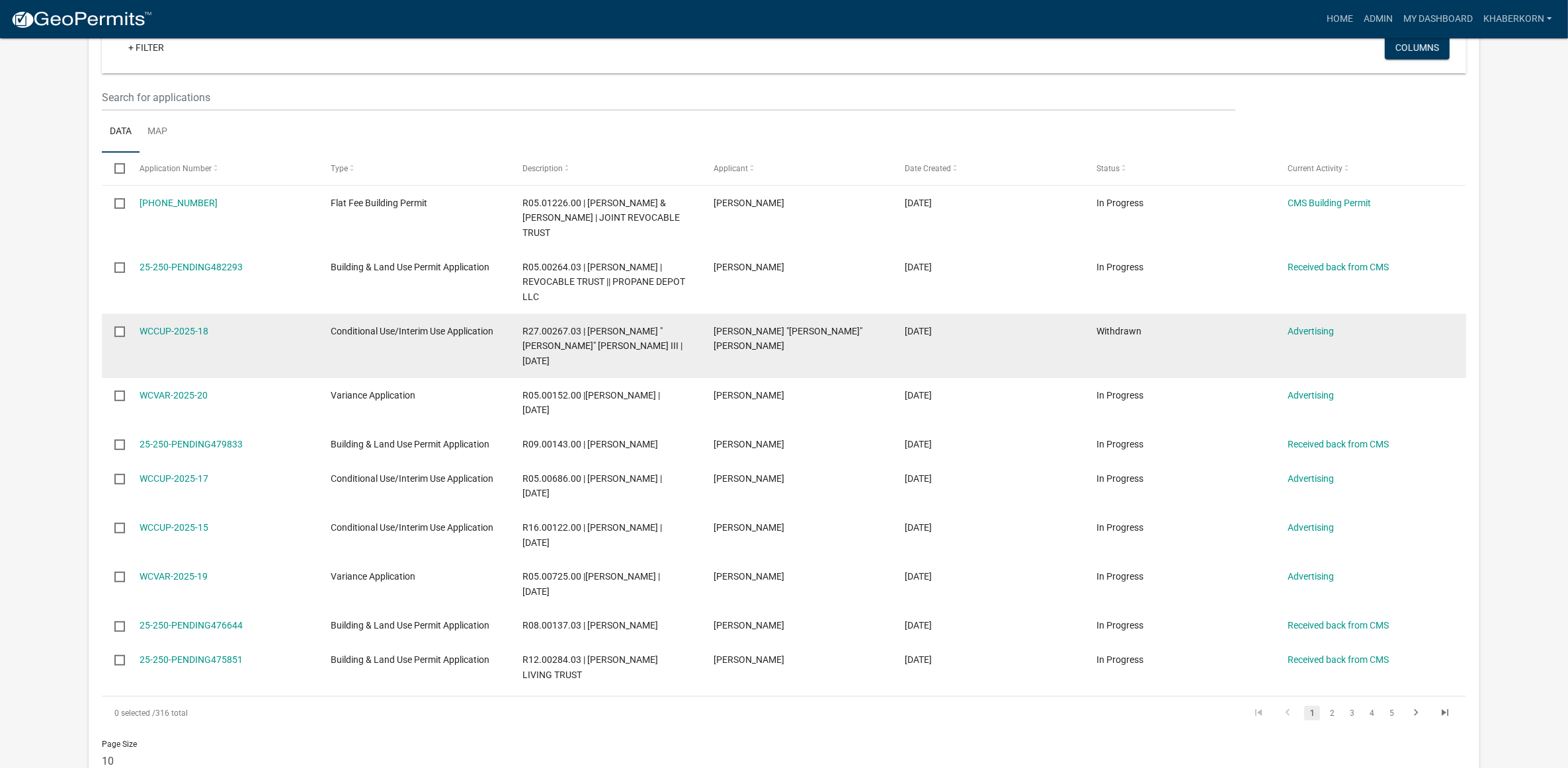
scroll to position [599, 0]
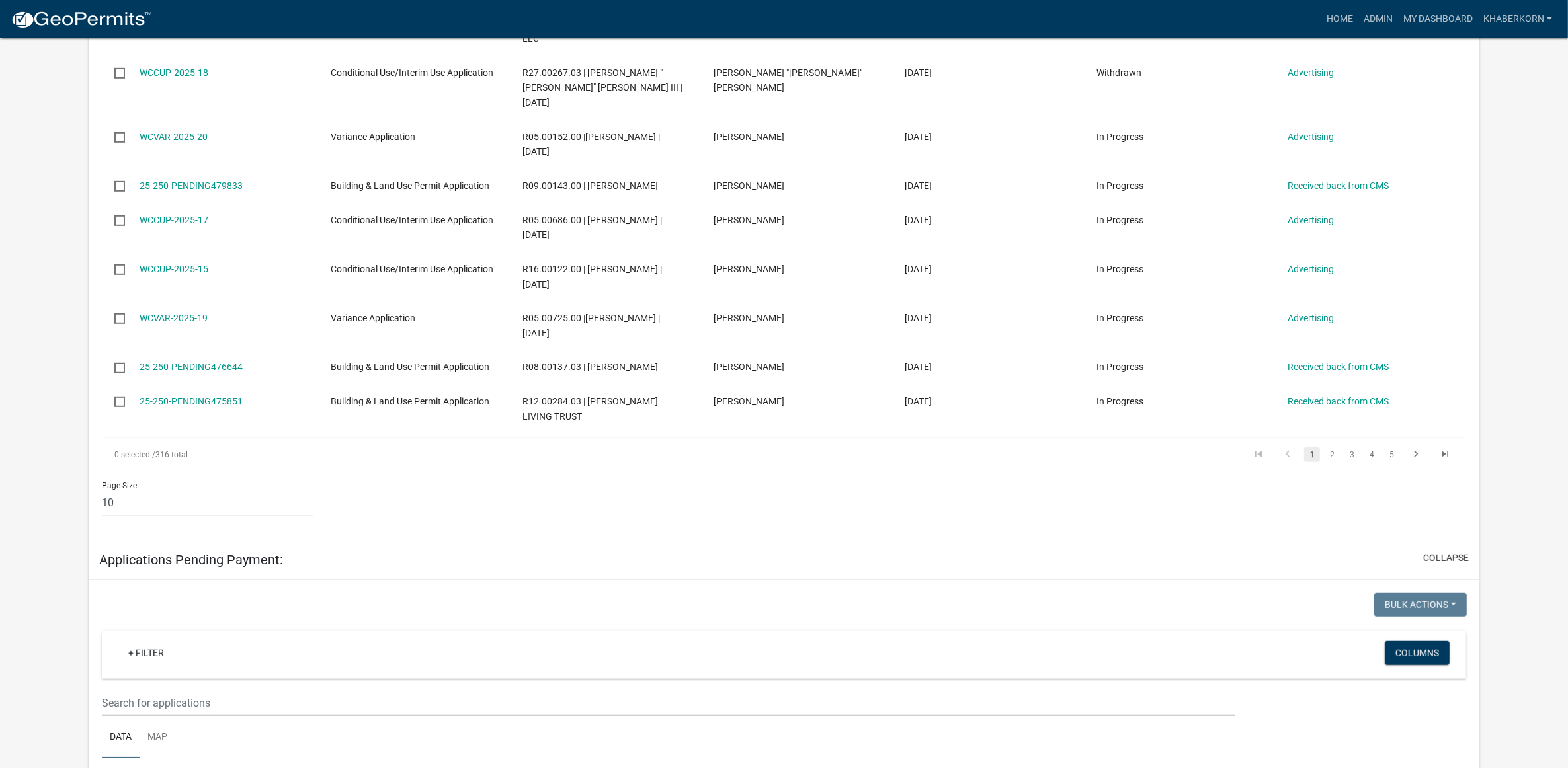
scroll to position [992, 0]
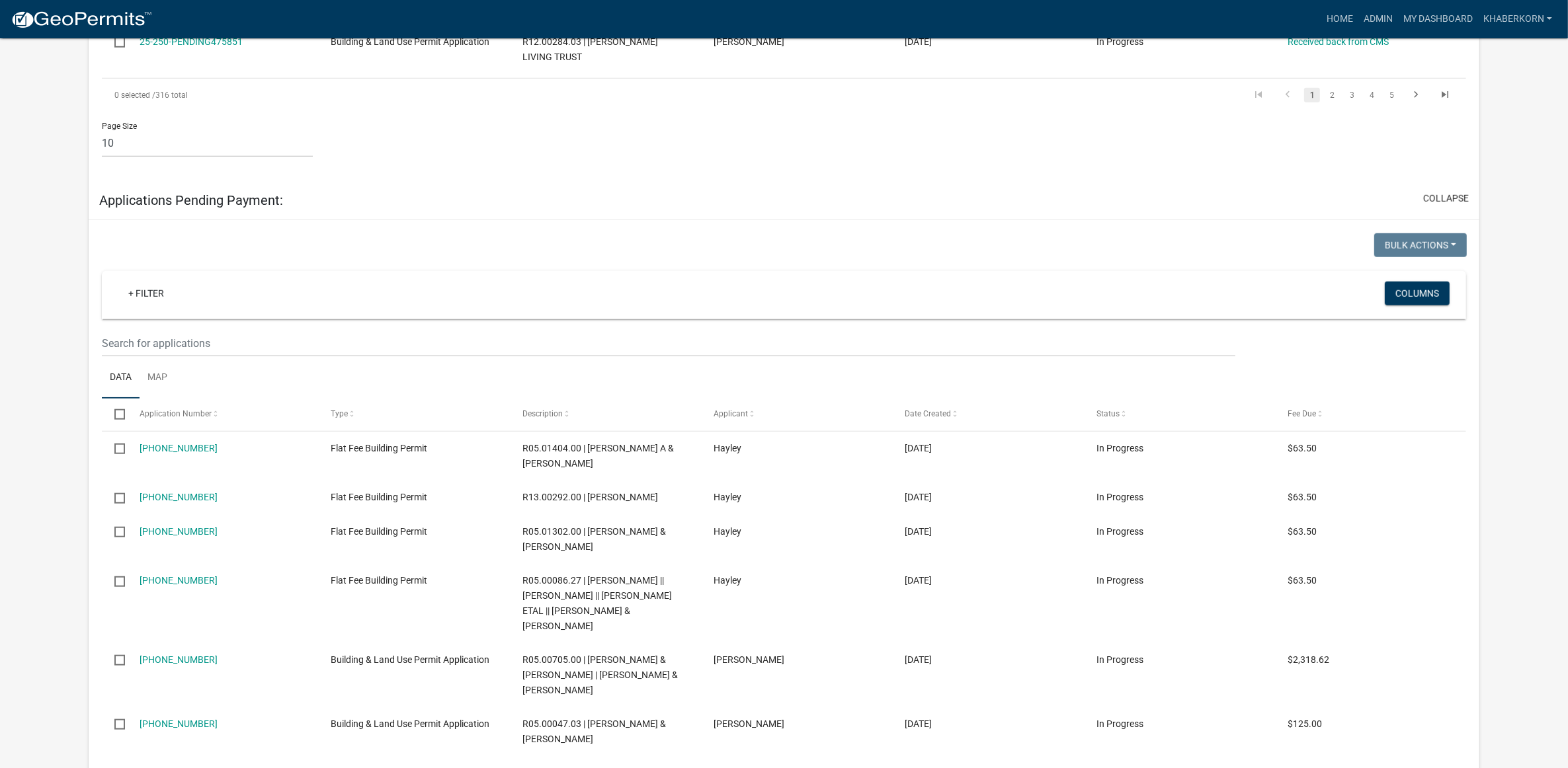
scroll to position [1673, 0]
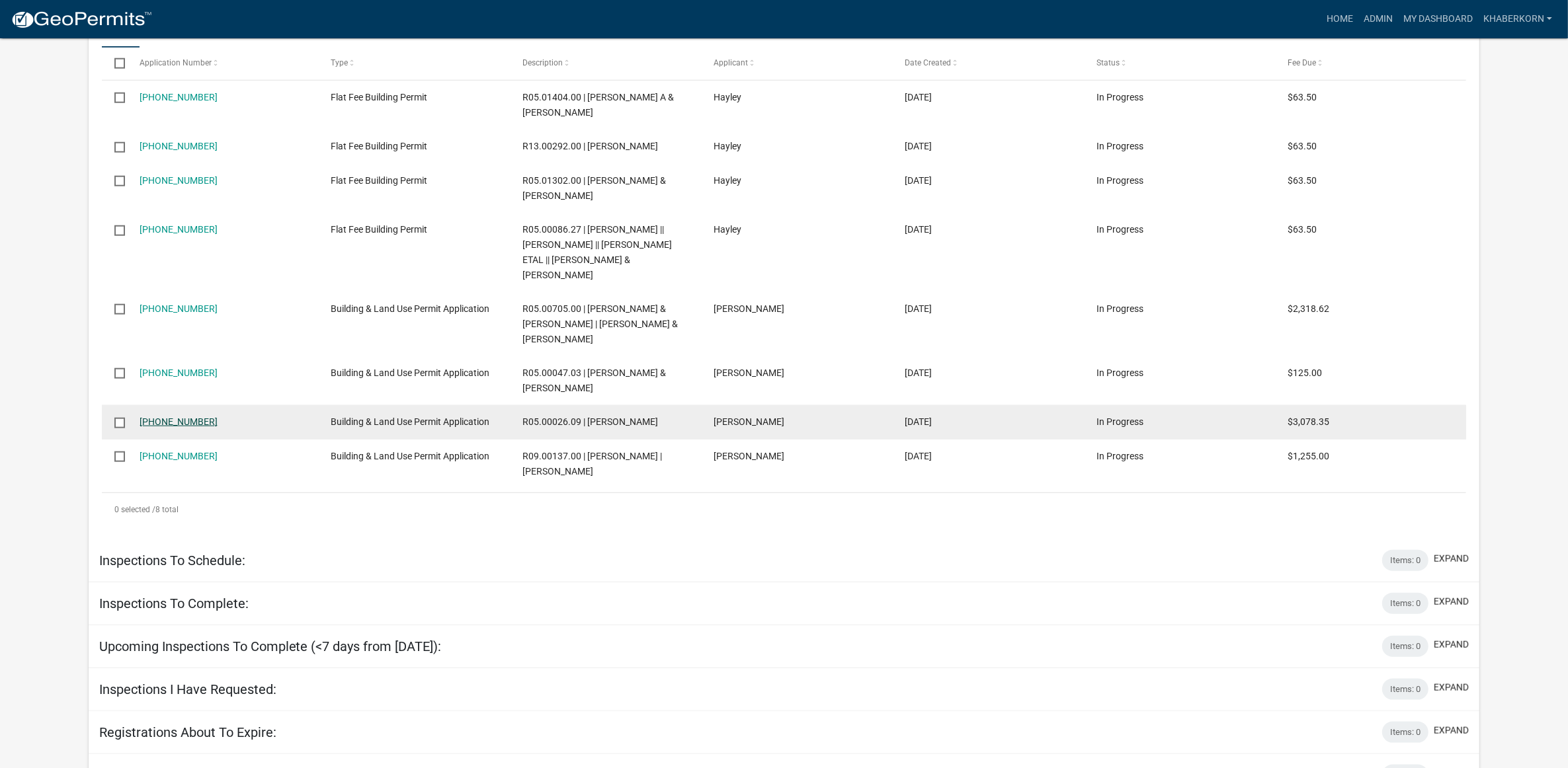
click at [169, 417] on link "[PHONE_NUMBER]" at bounding box center [178, 422] width 78 height 11
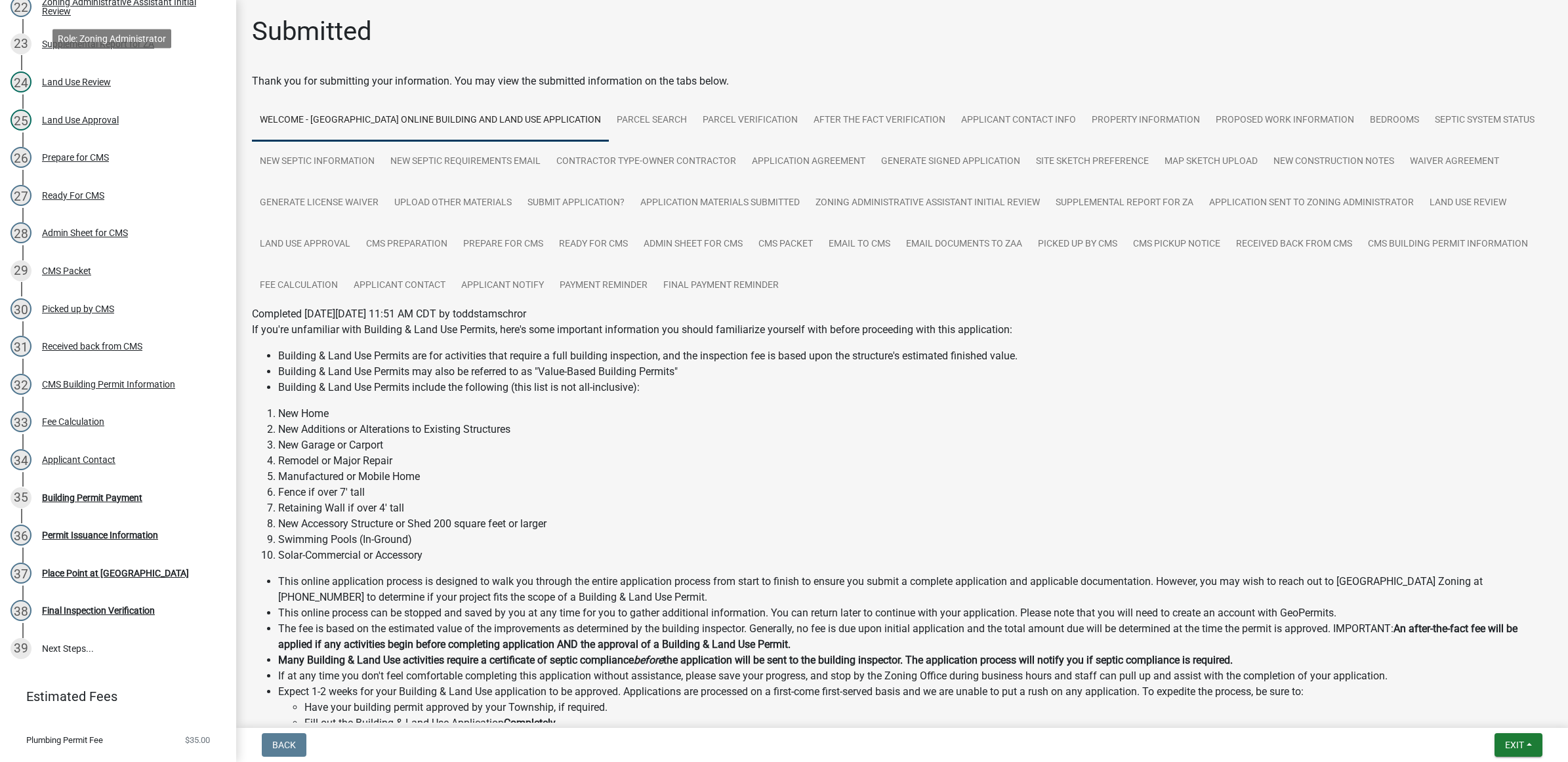
scroll to position [1066, 0]
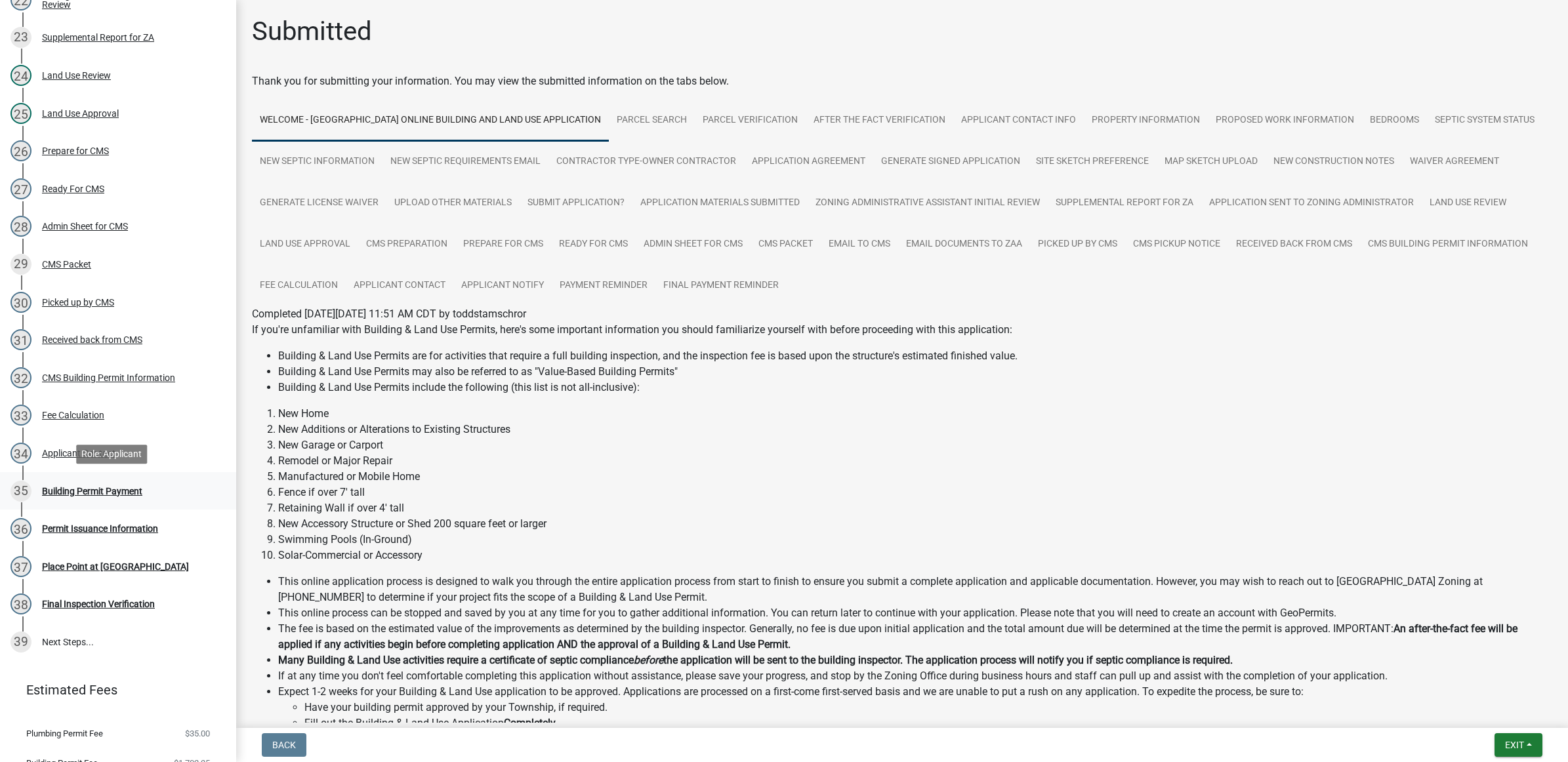
click at [116, 487] on div "Building Permit Payment" at bounding box center [92, 491] width 101 height 9
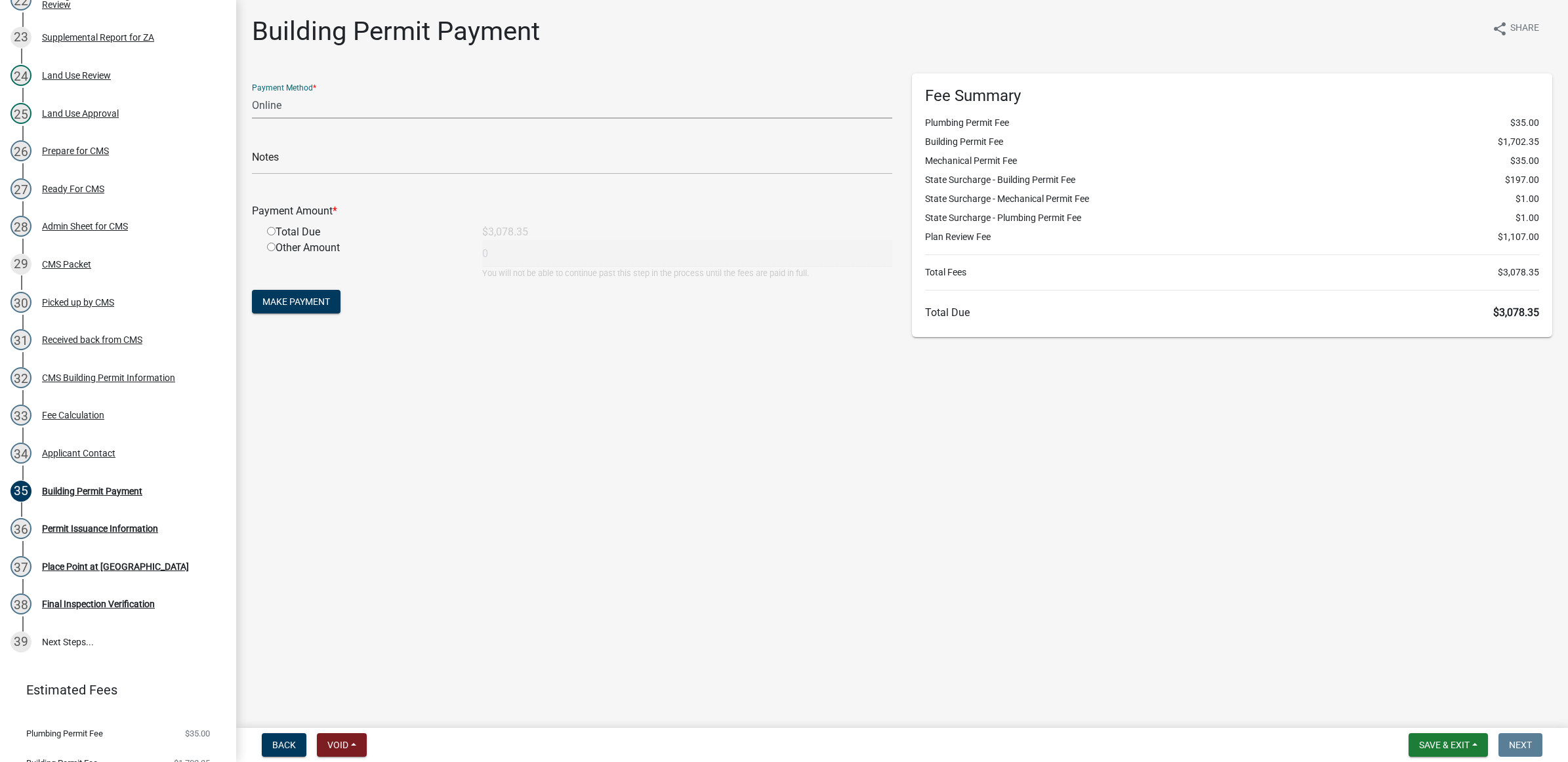
click at [282, 103] on select "Credit Card POS Check Cash Online" at bounding box center [572, 105] width 640 height 27
select select "1: 0"
click at [252, 91] on select "Credit Card POS Check Cash Online" at bounding box center [572, 105] width 640 height 27
click at [289, 160] on input "text" at bounding box center [572, 161] width 640 height 27
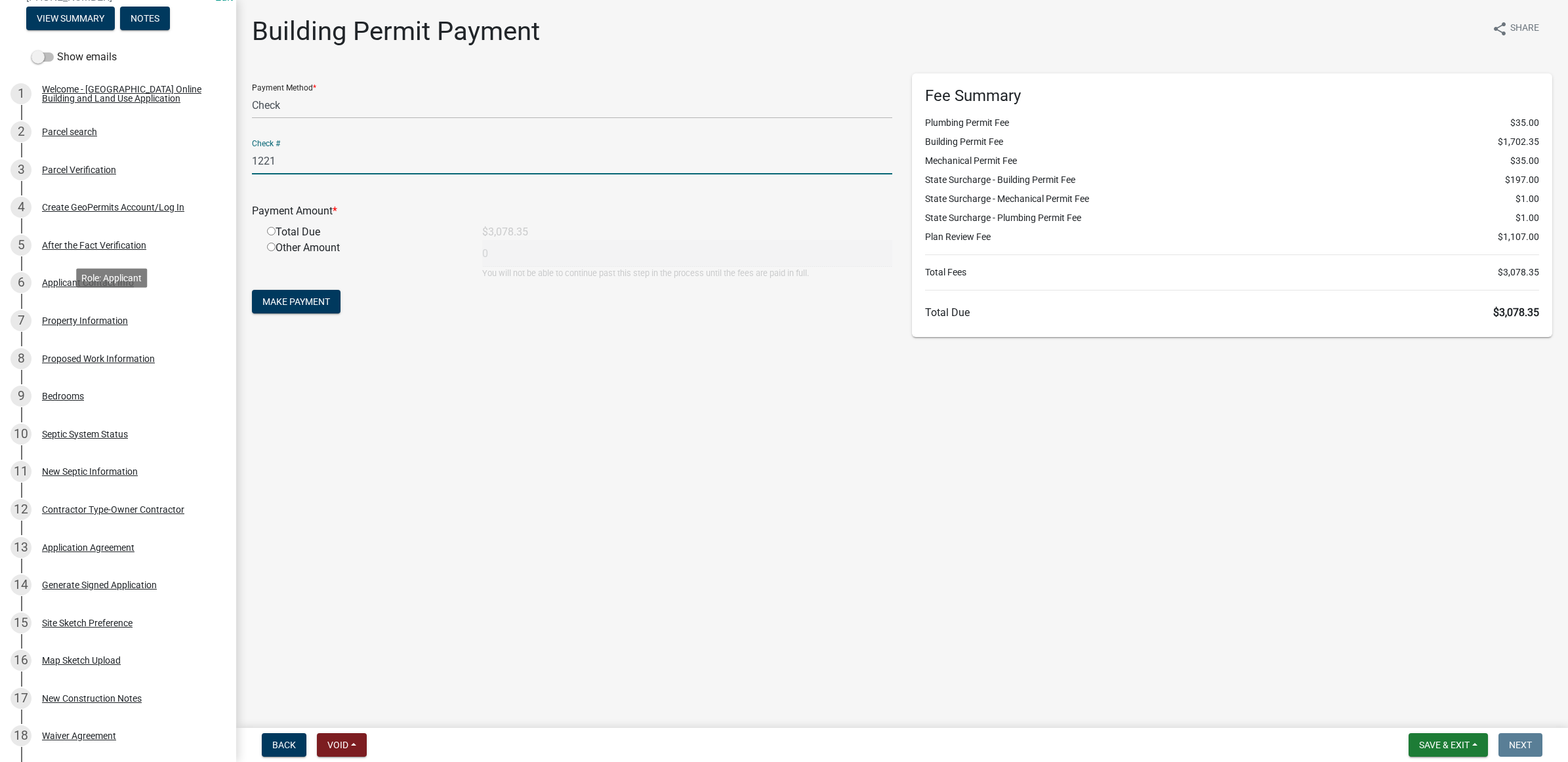
scroll to position [82, 0]
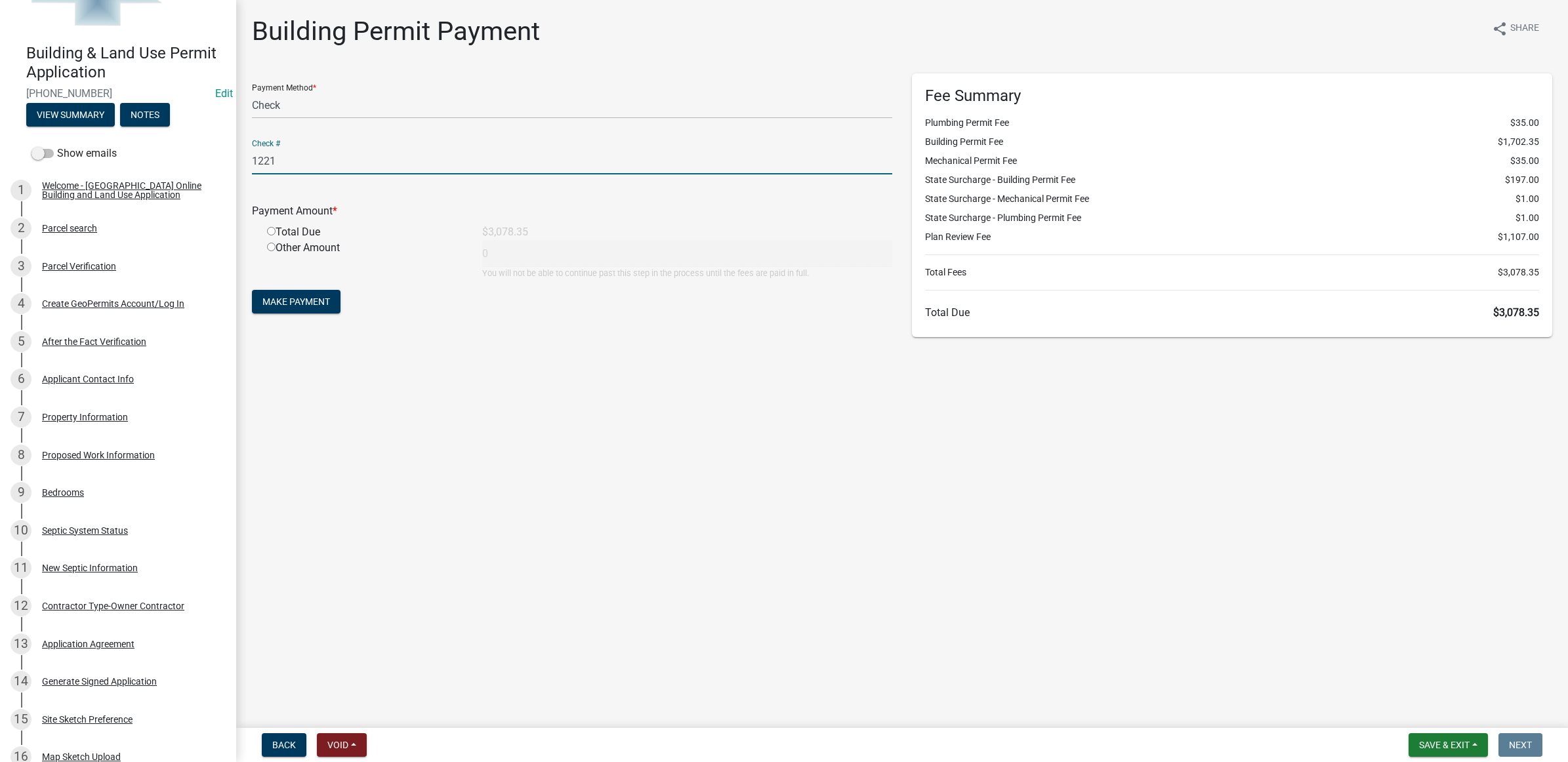
type input "1221"
click at [273, 228] on input "radio" at bounding box center [271, 231] width 8 height 8
radio input "true"
type input "3078.35"
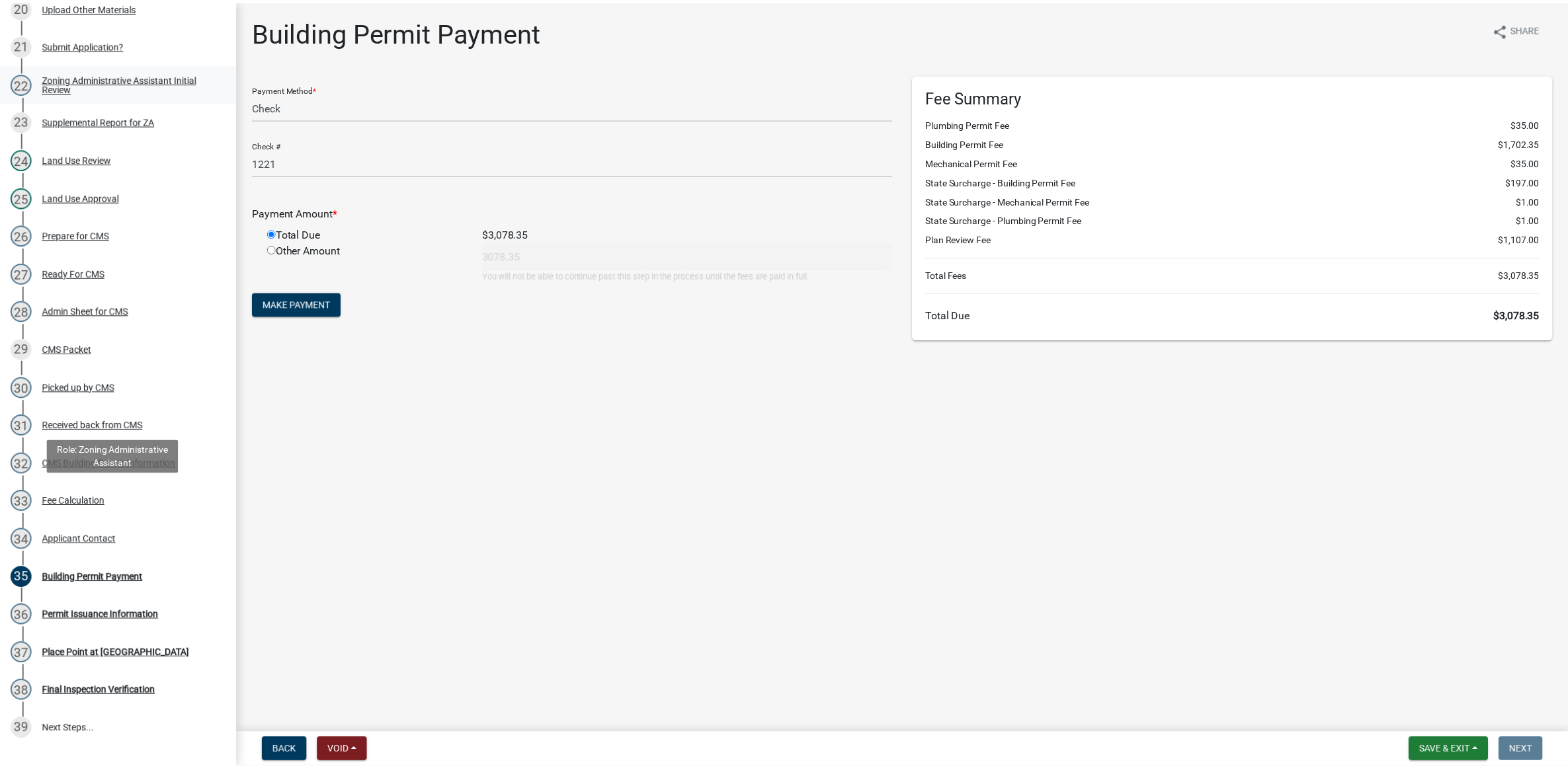
scroll to position [1074, 0]
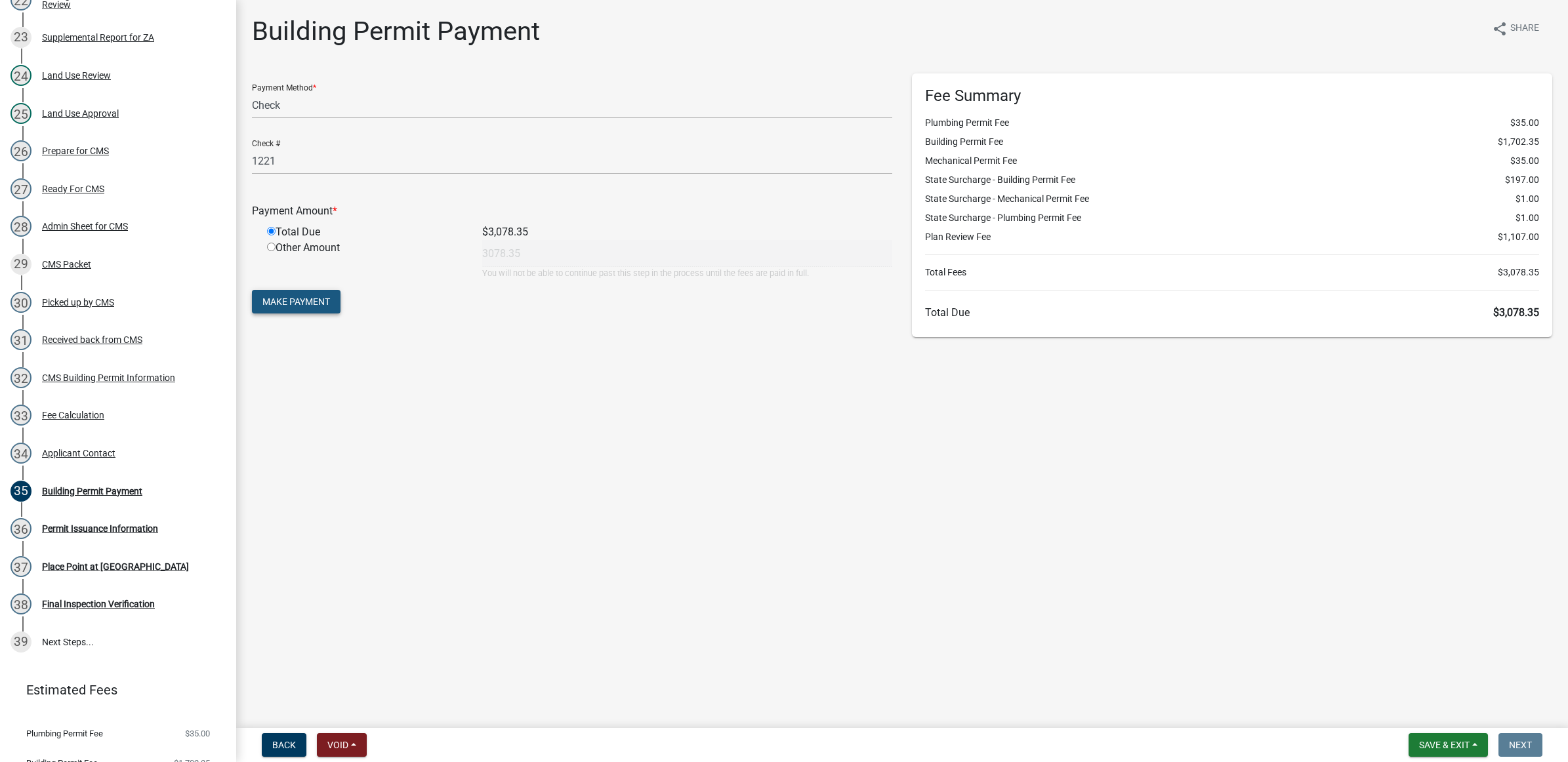
click at [313, 300] on span "Make Payment" at bounding box center [296, 302] width 67 height 11
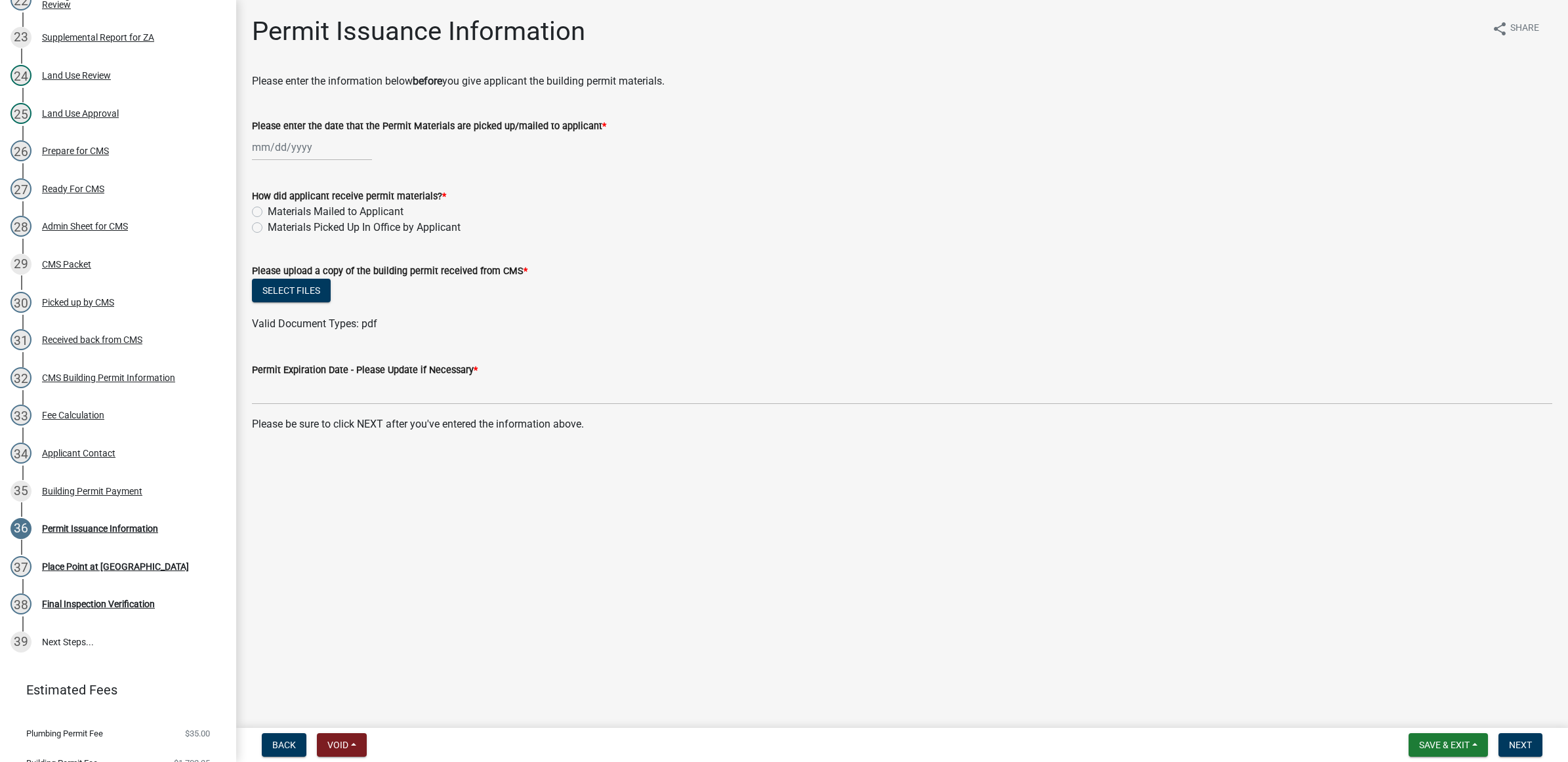
click at [326, 156] on div at bounding box center [311, 147] width 120 height 27
select select "9"
select select "2025"
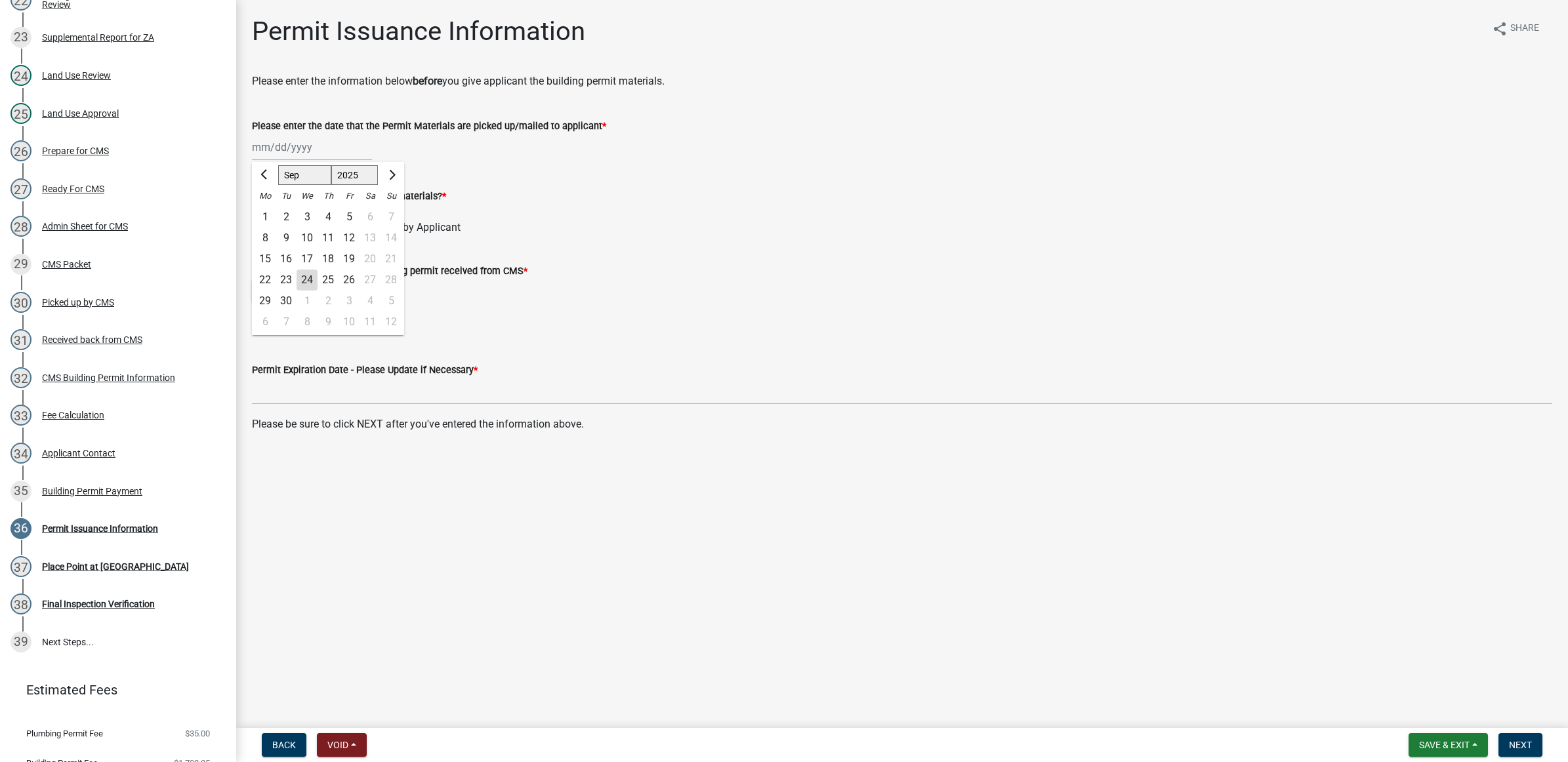
click at [285, 283] on div "23" at bounding box center [286, 280] width 21 height 21
type input "09/23/2025"
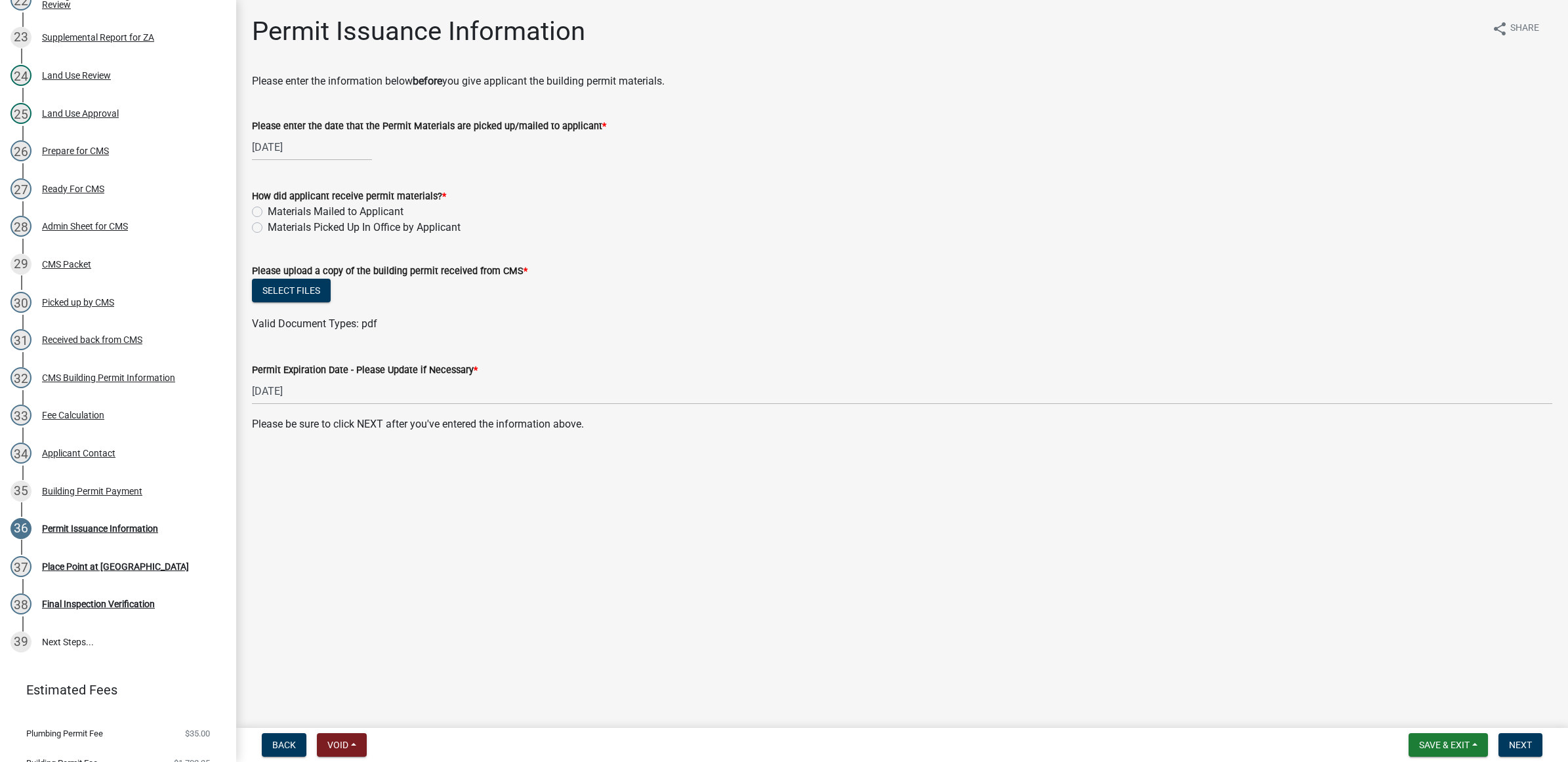
click at [305, 228] on label "Materials Picked Up In Office by Applicant" at bounding box center [364, 228] width 193 height 16
click at [276, 228] on input "Materials Picked Up In Office by Applicant" at bounding box center [271, 224] width 8 height 8
radio input "true"
click at [285, 285] on button "Select files" at bounding box center [291, 290] width 79 height 23
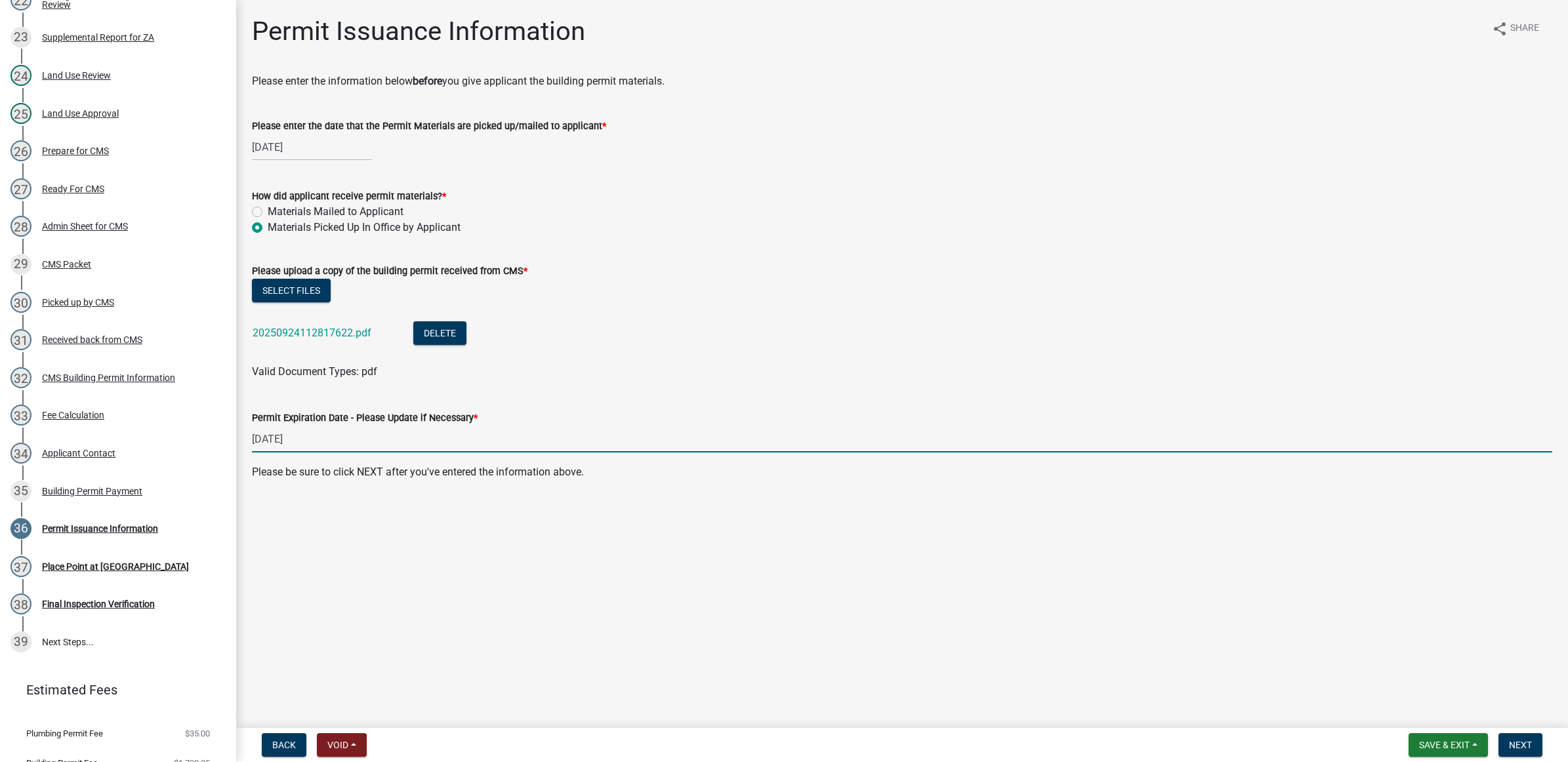
click at [259, 440] on input "03/24/2026" at bounding box center [902, 439] width 1300 height 27
click at [263, 441] on input "03/24/2026" at bounding box center [902, 439] width 1300 height 27
click at [279, 435] on input "02/24/2026" at bounding box center [902, 439] width 1300 height 27
click at [272, 443] on input "02/24/2026" at bounding box center [902, 439] width 1300 height 27
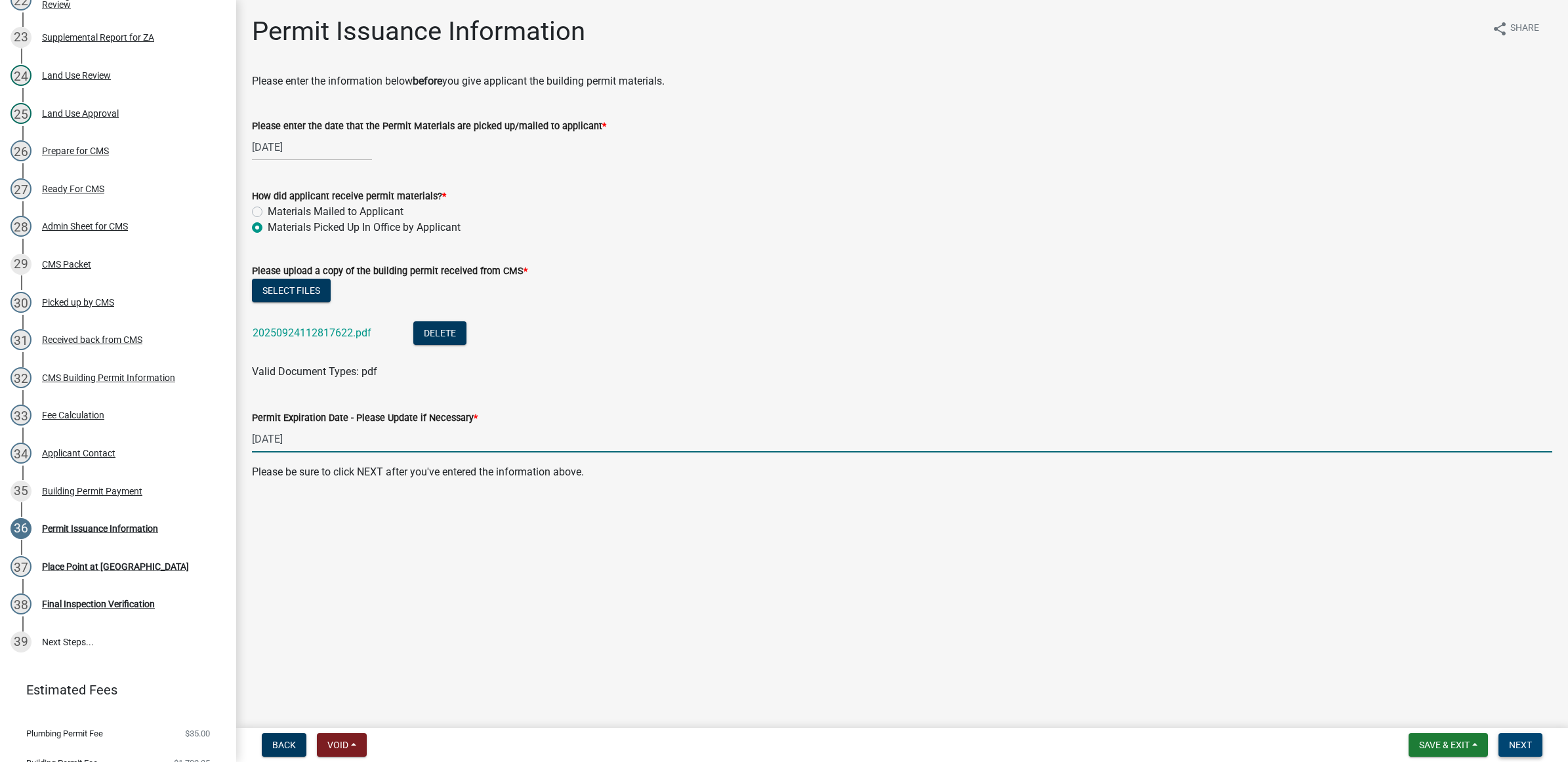
type input "02/13/2026"
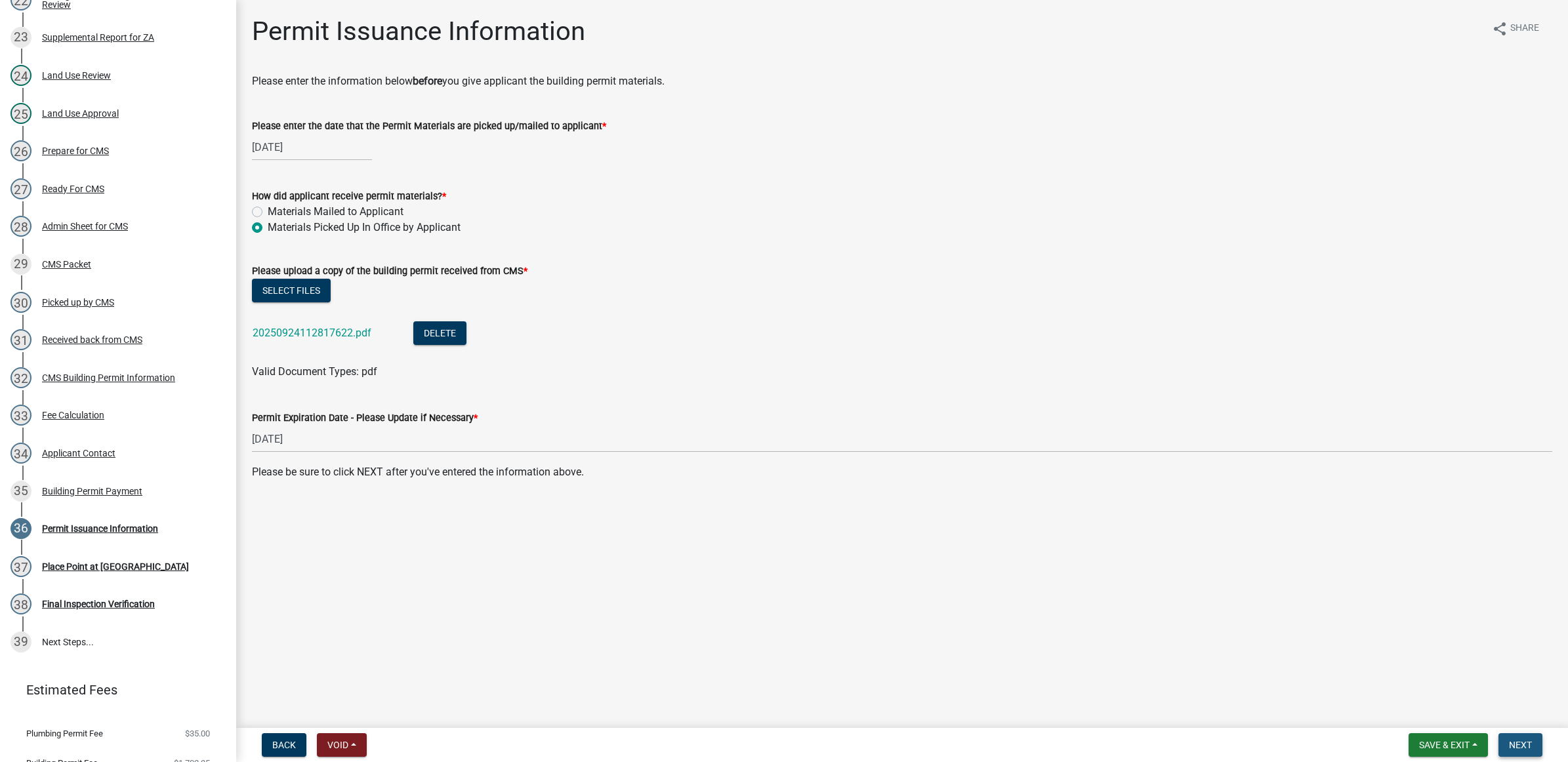
click at [1512, 736] on button "Next" at bounding box center [1520, 745] width 44 height 23
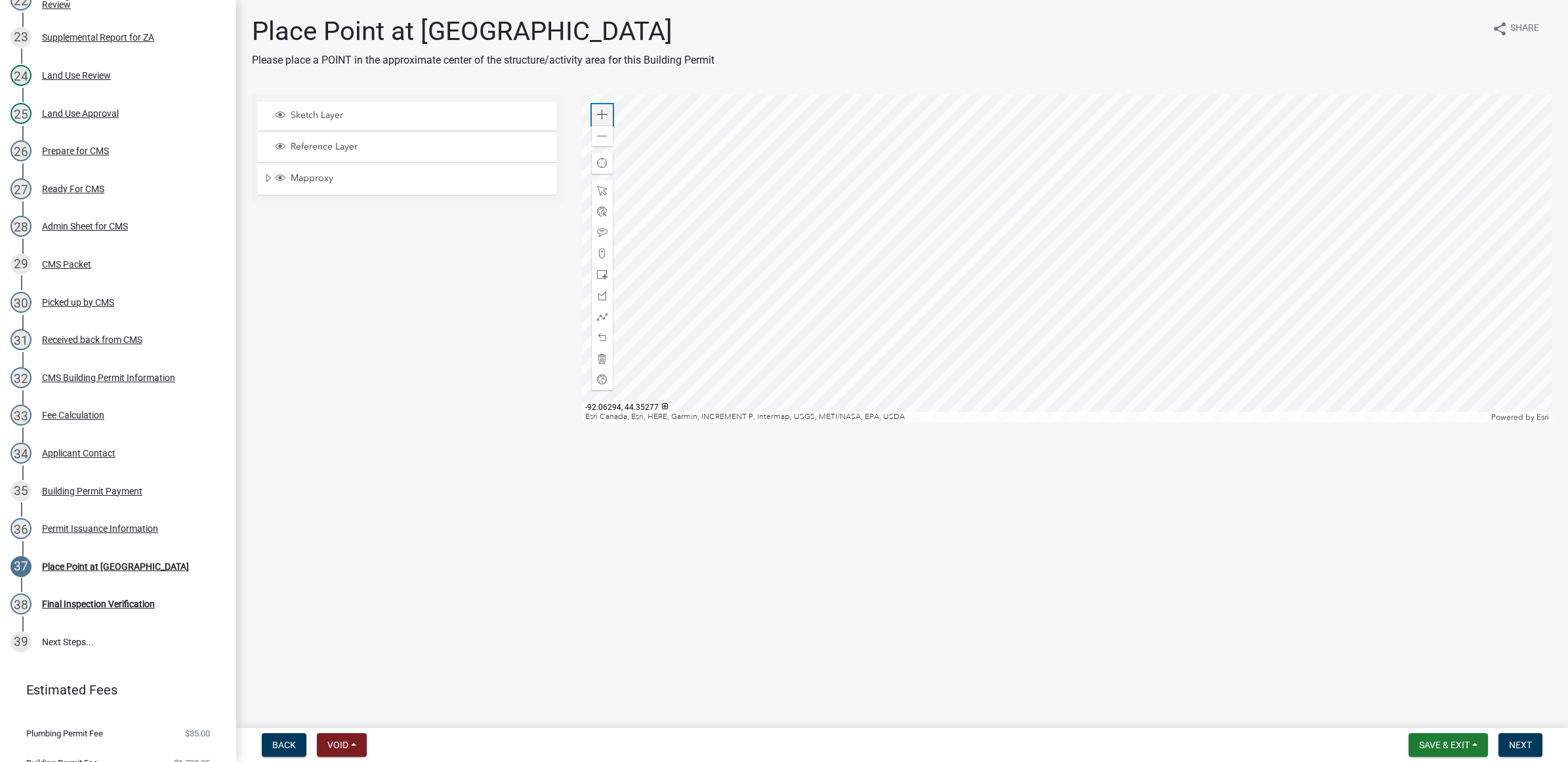
click at [605, 118] on span at bounding box center [603, 115] width 11 height 11
click at [818, 314] on div at bounding box center [1067, 259] width 970 height 328
click at [969, 310] on div at bounding box center [1067, 259] width 970 height 328
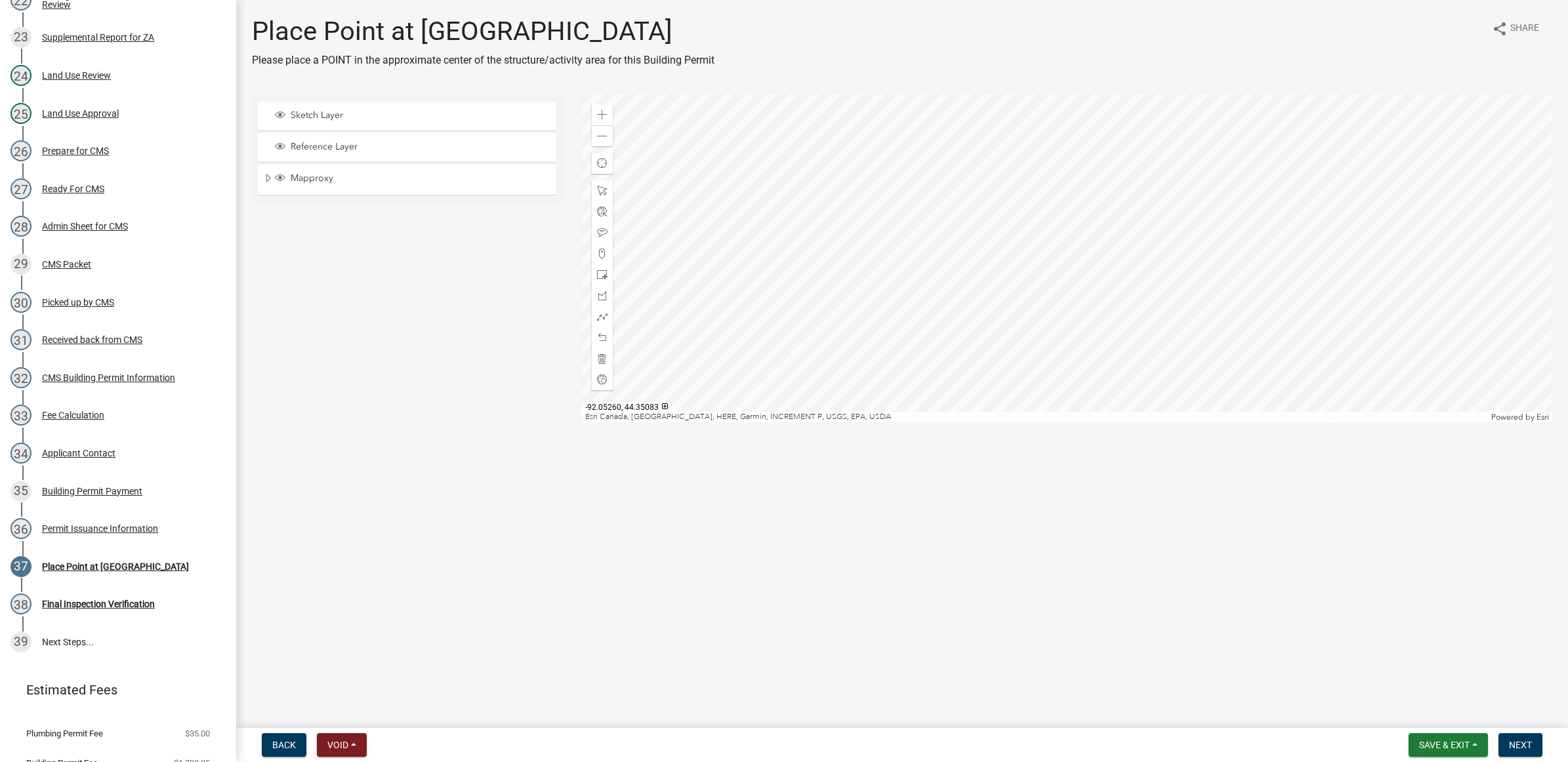
click at [1095, 366] on div at bounding box center [1067, 259] width 970 height 328
click at [600, 138] on span at bounding box center [603, 137] width 11 height 11
click at [608, 110] on div "Zoom in" at bounding box center [603, 115] width 21 height 21
click at [988, 250] on div at bounding box center [1067, 259] width 970 height 328
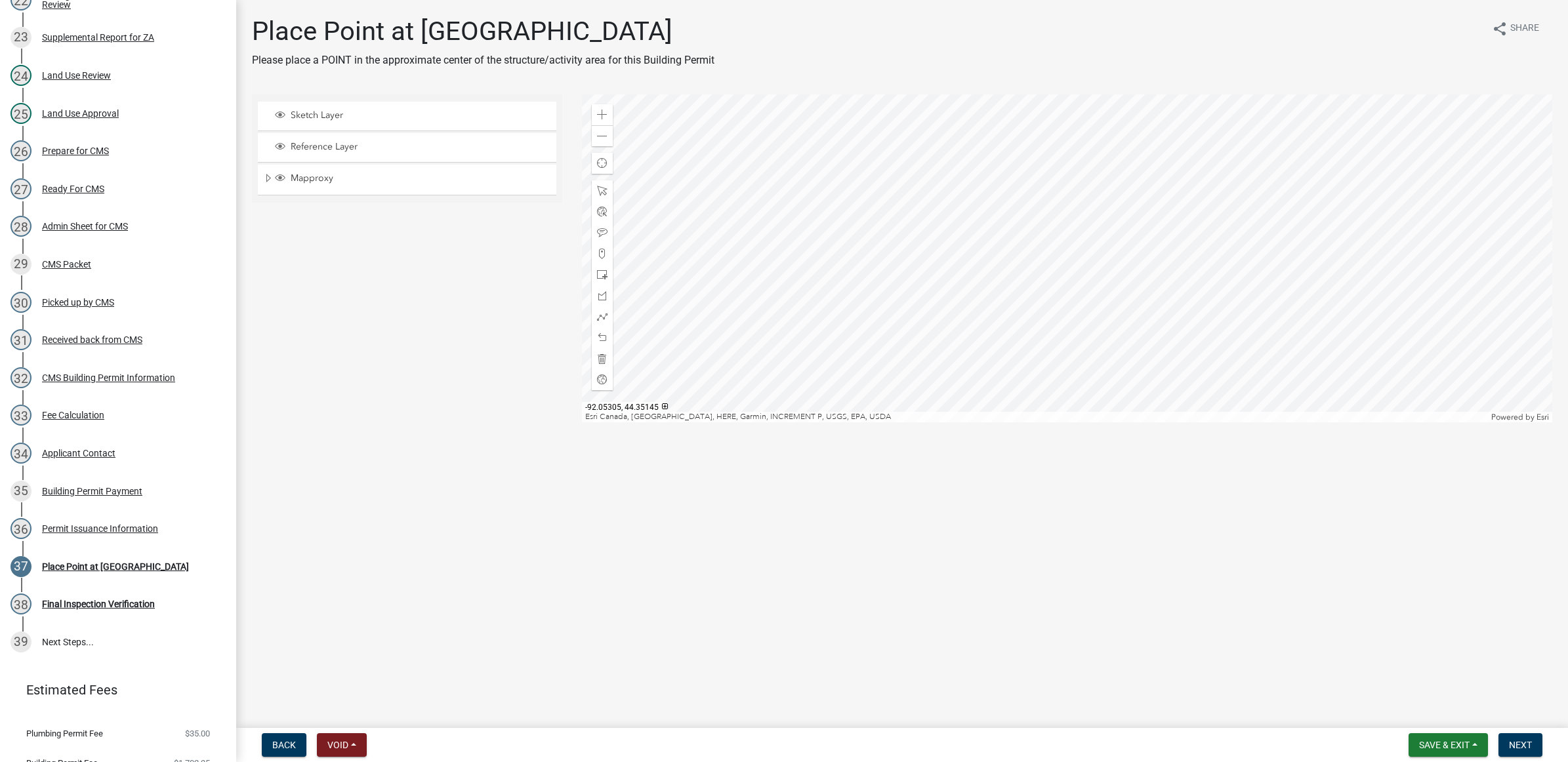
click at [973, 208] on div at bounding box center [1067, 259] width 970 height 328
click at [603, 249] on span at bounding box center [603, 254] width 11 height 11
click at [971, 243] on div at bounding box center [1067, 259] width 970 height 328
click at [1522, 742] on span "Next" at bounding box center [1520, 745] width 23 height 11
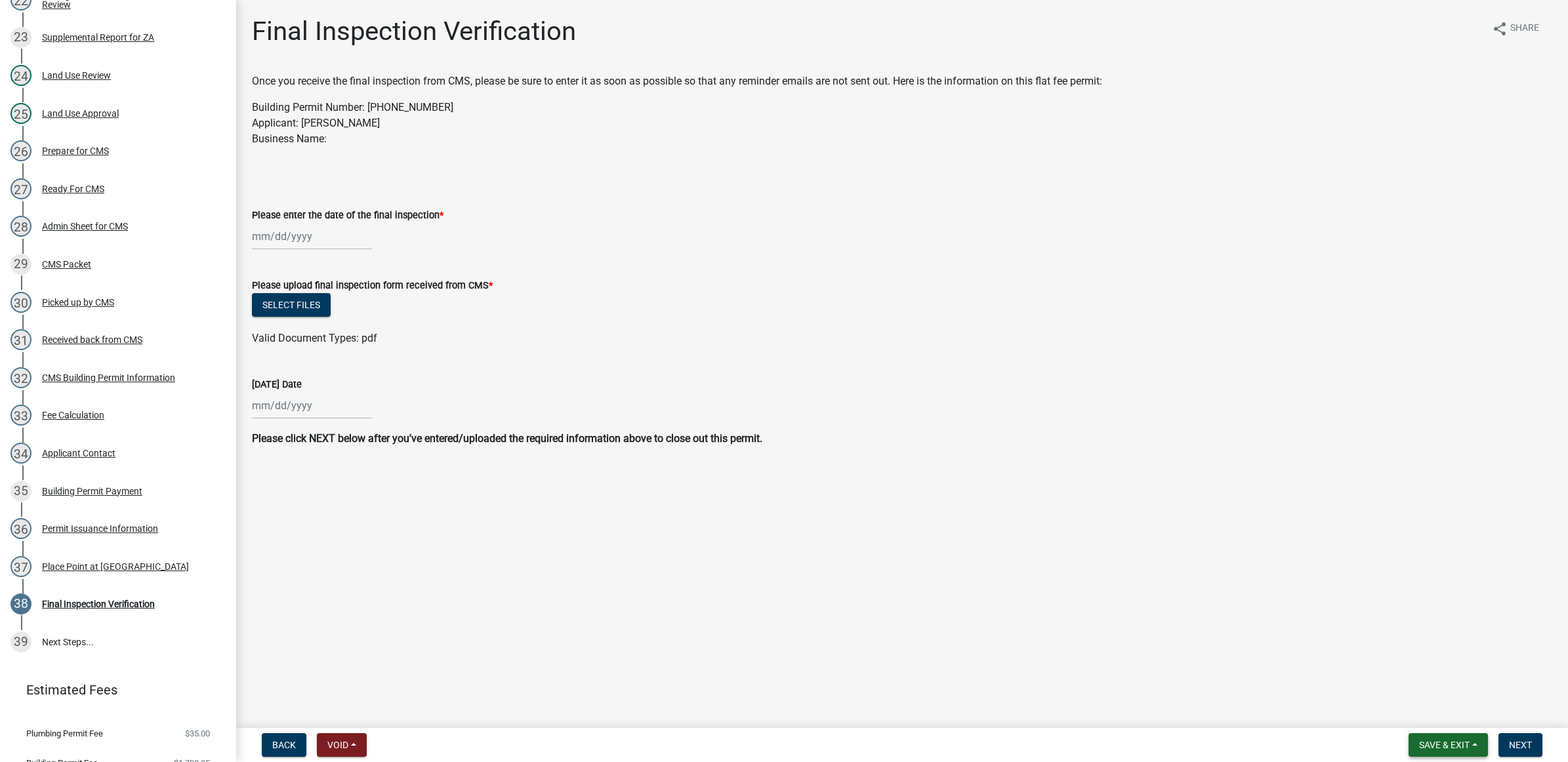
click at [1441, 745] on span "Save & Exit" at bounding box center [1444, 745] width 51 height 11
click at [1431, 713] on button "Save & Exit" at bounding box center [1435, 712] width 105 height 32
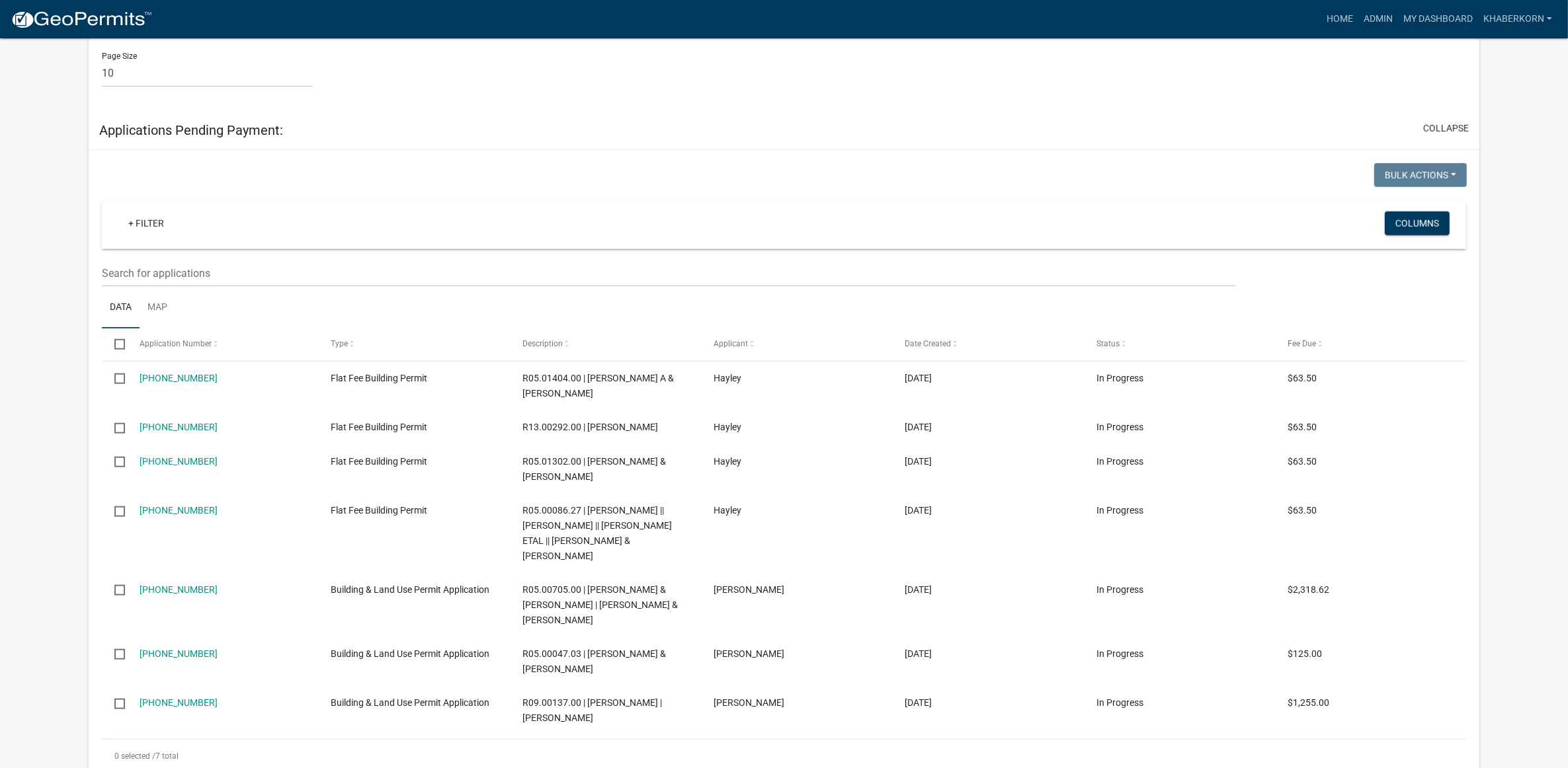
scroll to position [1487, 0]
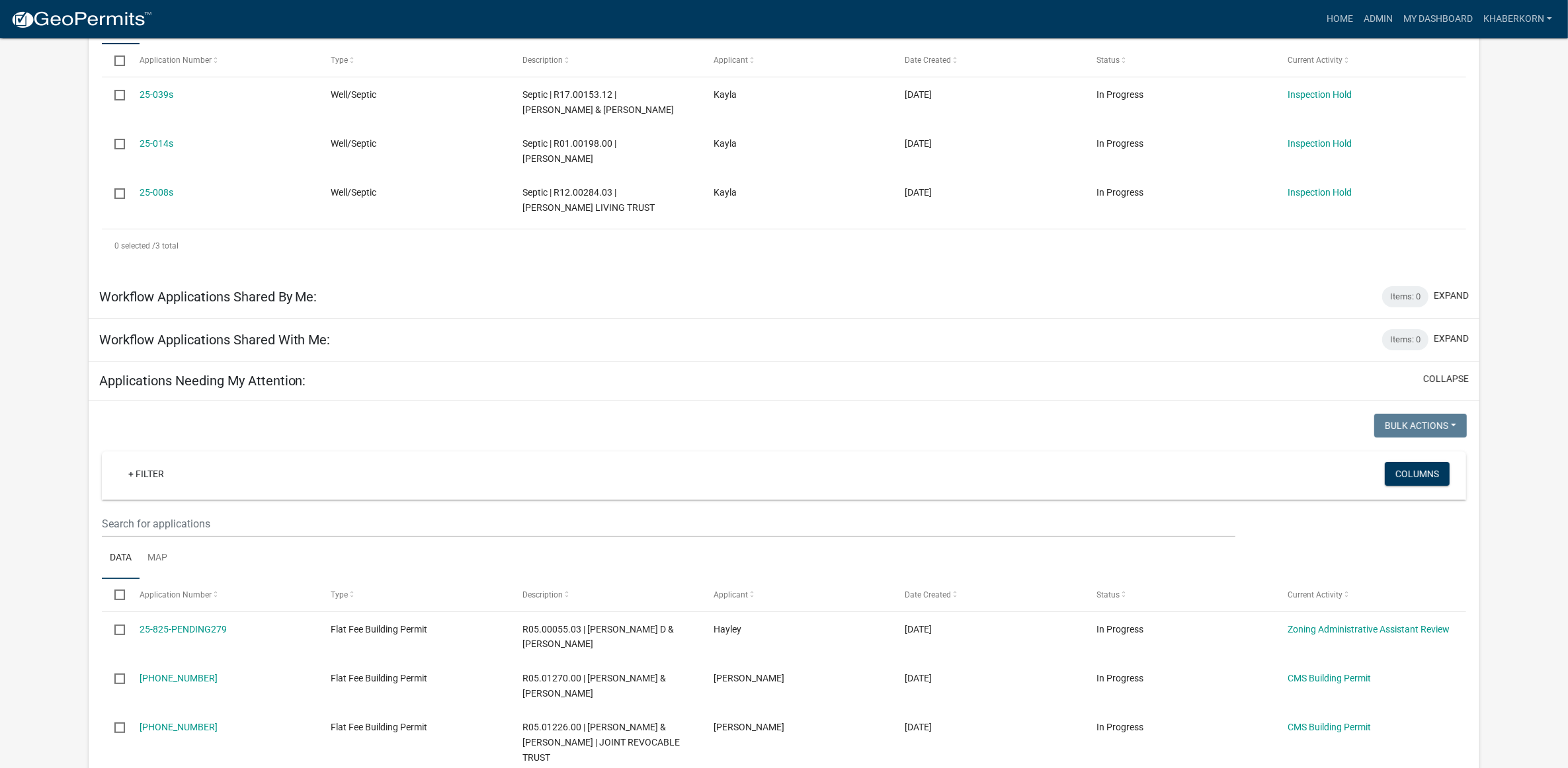
scroll to position [578, 0]
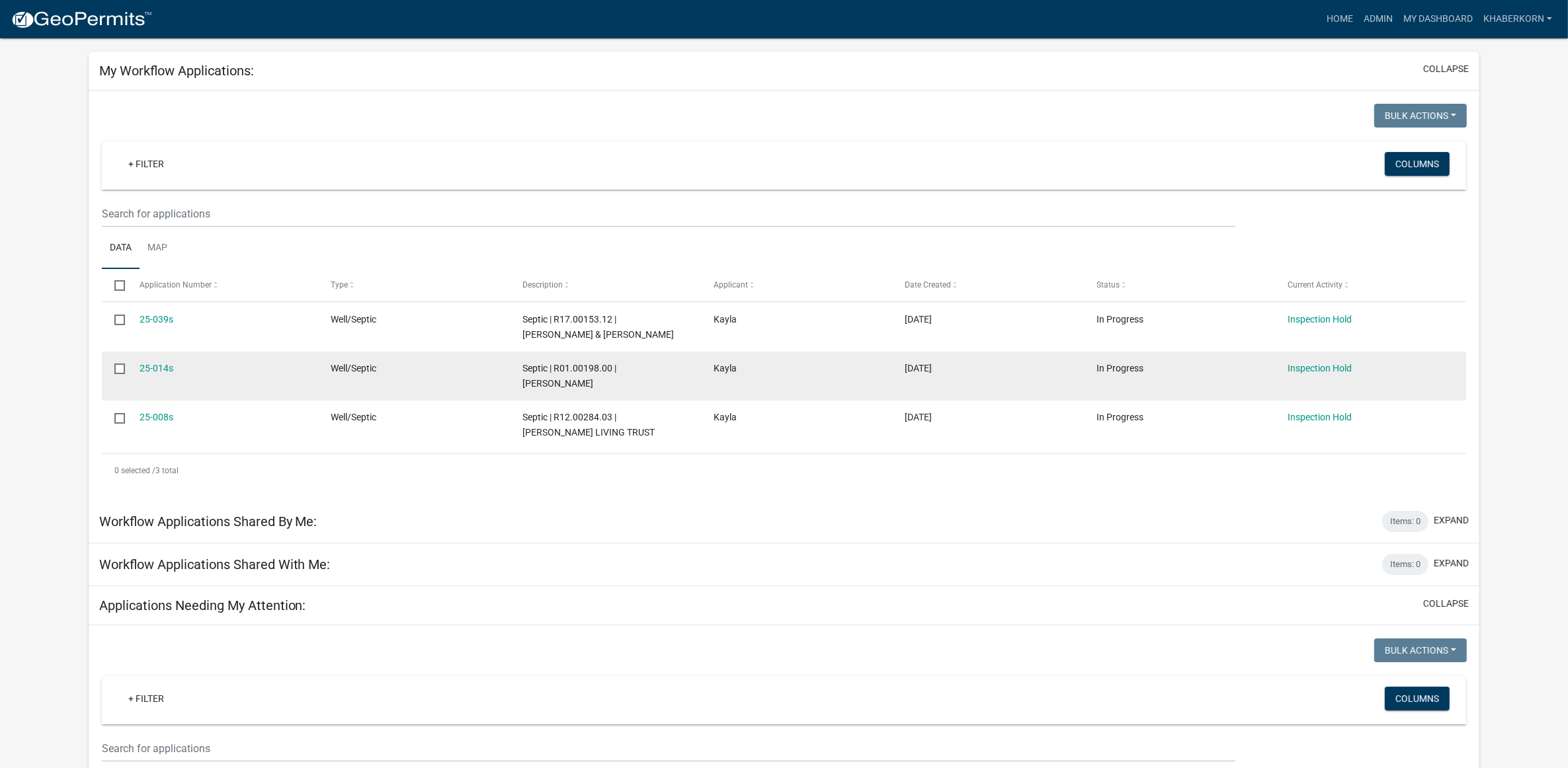
scroll to position [0, 0]
